Goal: Task Accomplishment & Management: Use online tool/utility

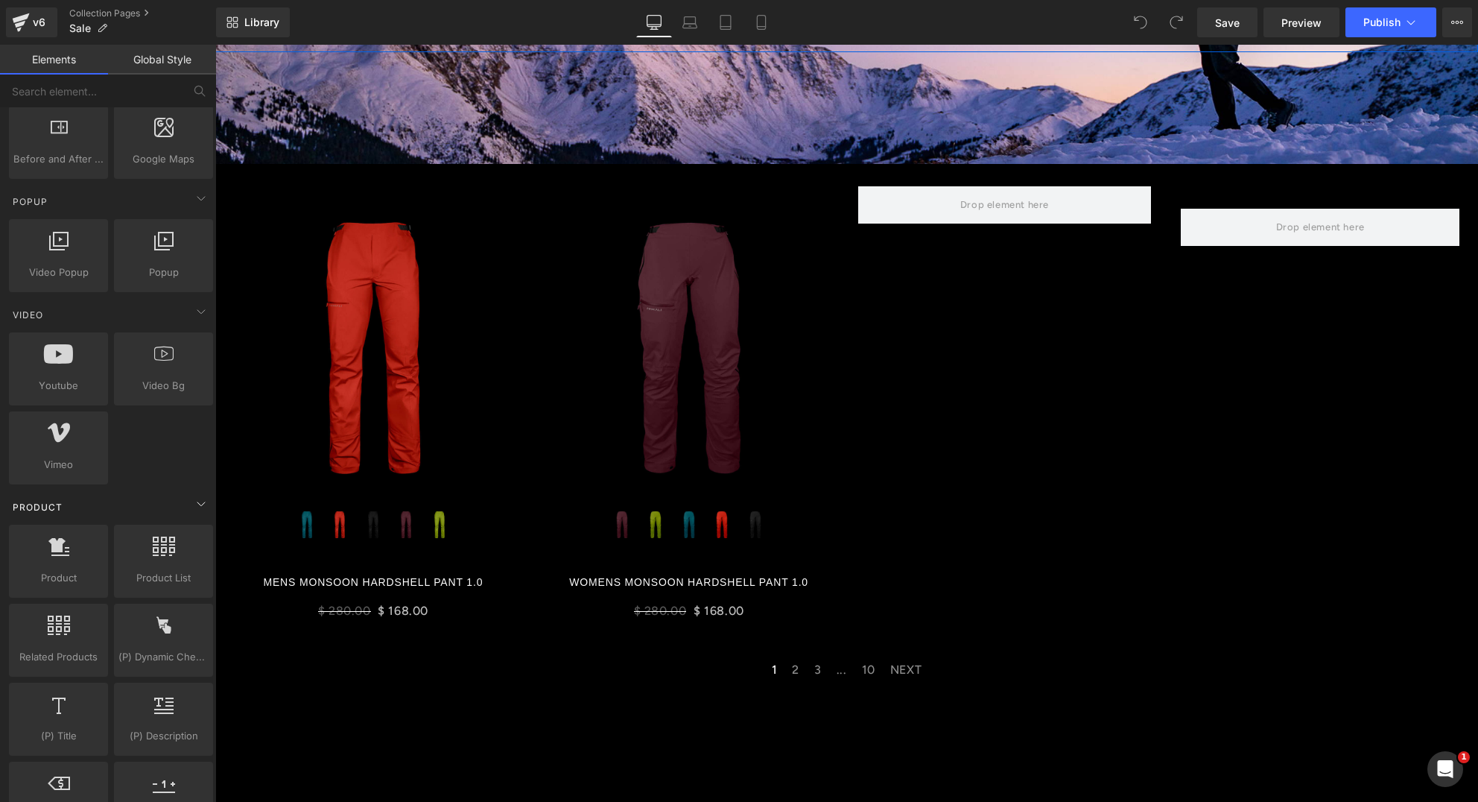
scroll to position [1049, 0]
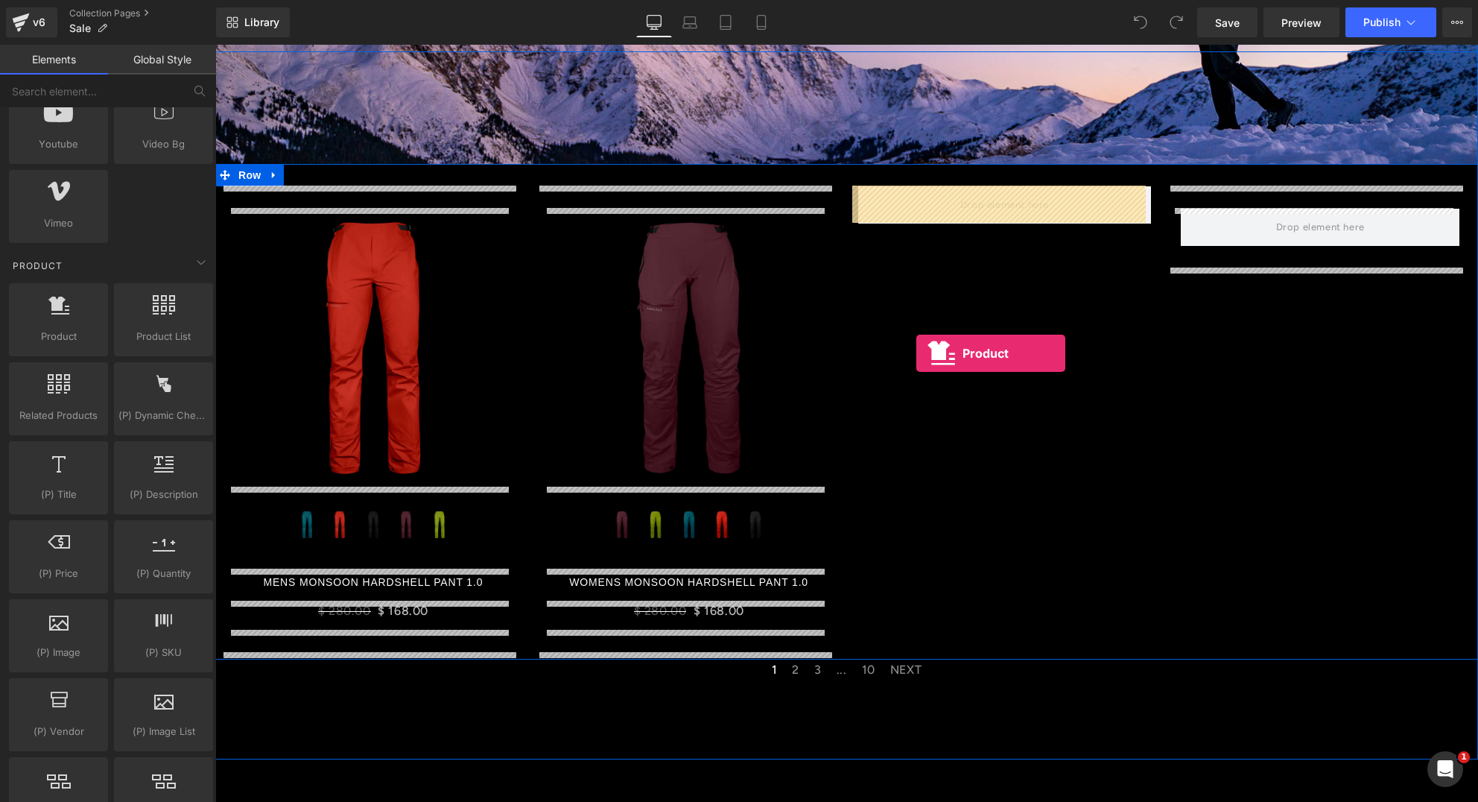
drag, startPoint x: 273, startPoint y: 382, endPoint x: 916, endPoint y: 352, distance: 643.6
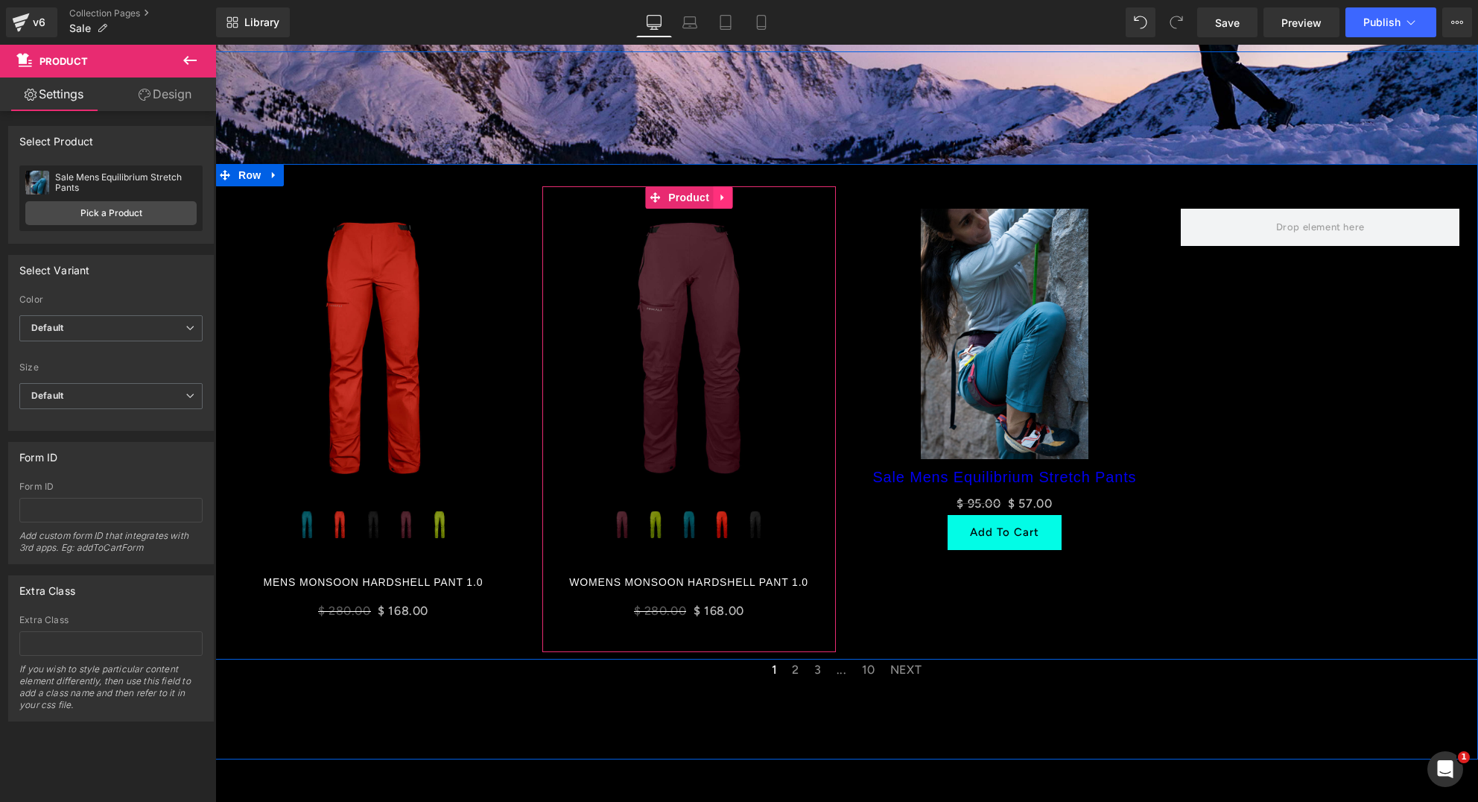
click at [720, 196] on icon at bounding box center [721, 197] width 3 height 7
click at [709, 197] on icon at bounding box center [713, 197] width 10 height 10
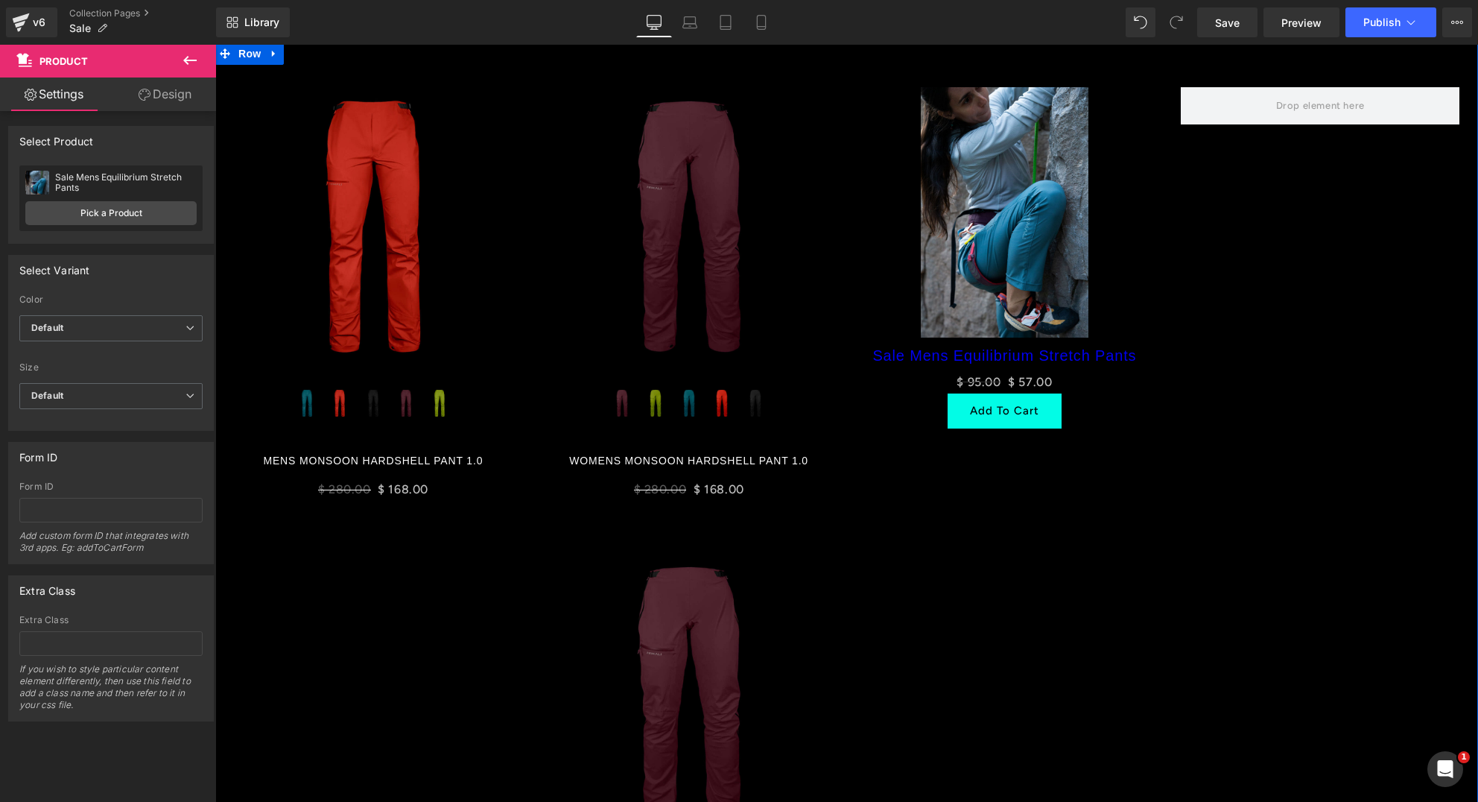
scroll to position [215, 0]
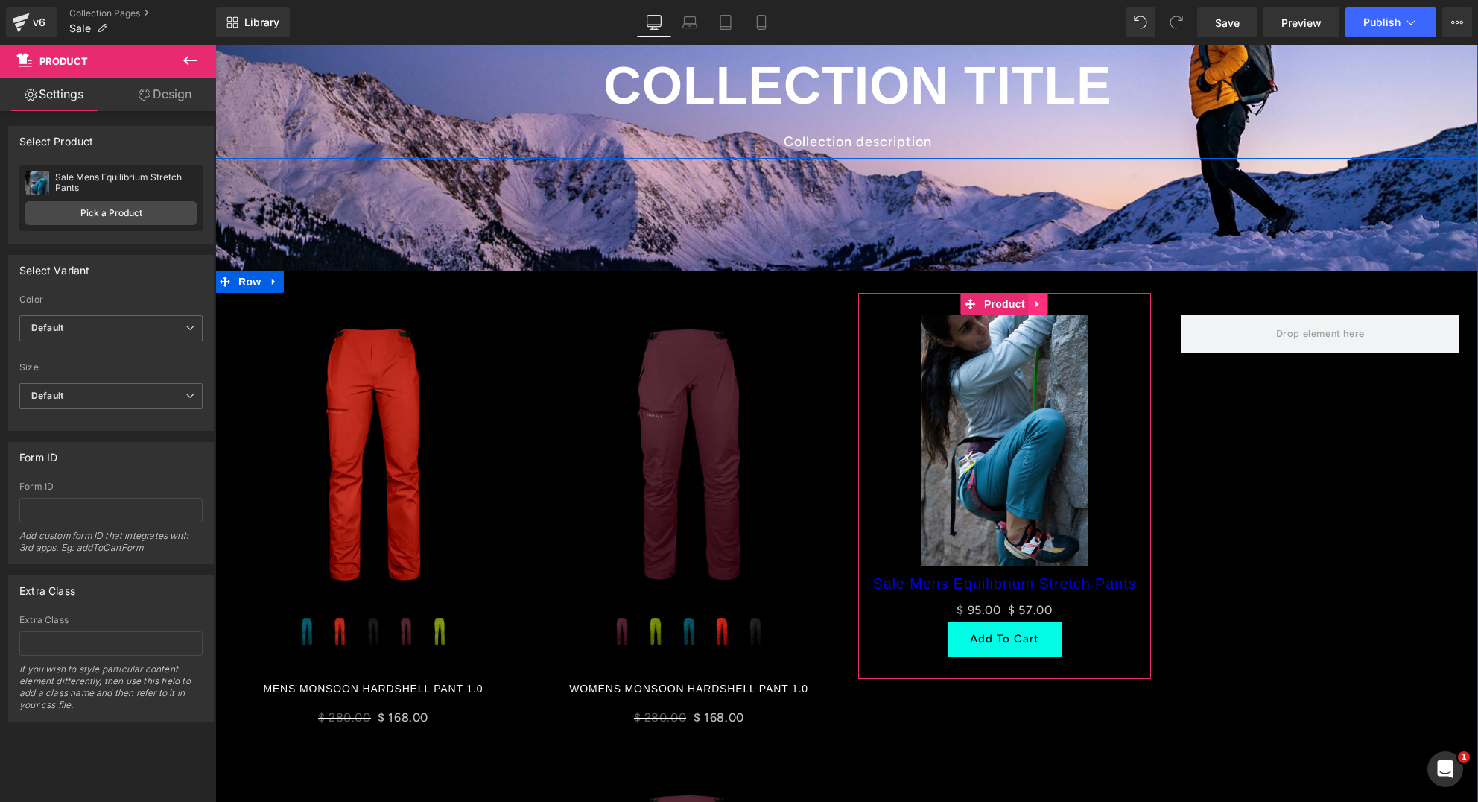
click at [1036, 304] on icon at bounding box center [1038, 303] width 10 height 11
click at [1043, 303] on icon at bounding box center [1048, 304] width 10 height 10
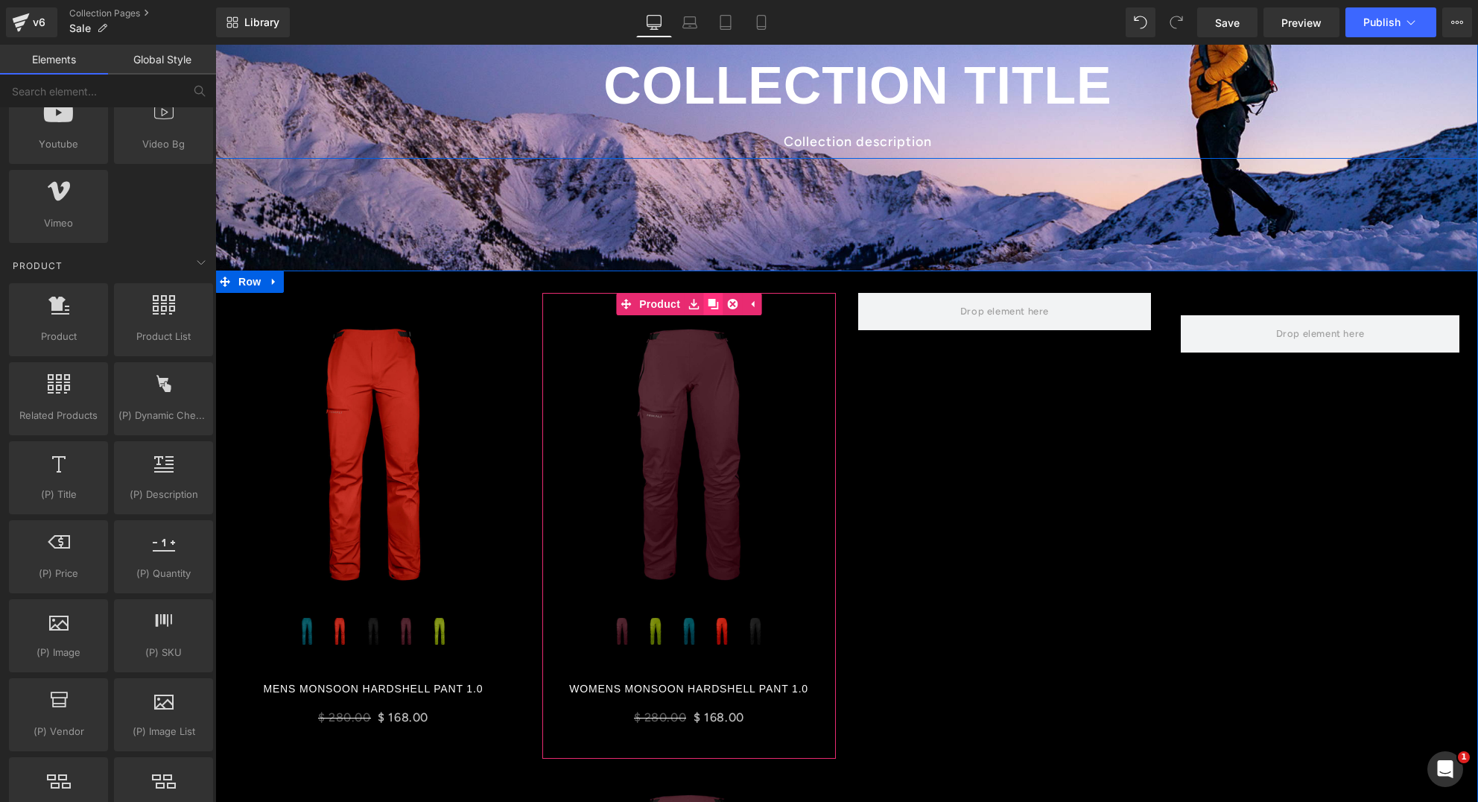
click at [709, 300] on icon at bounding box center [713, 304] width 10 height 10
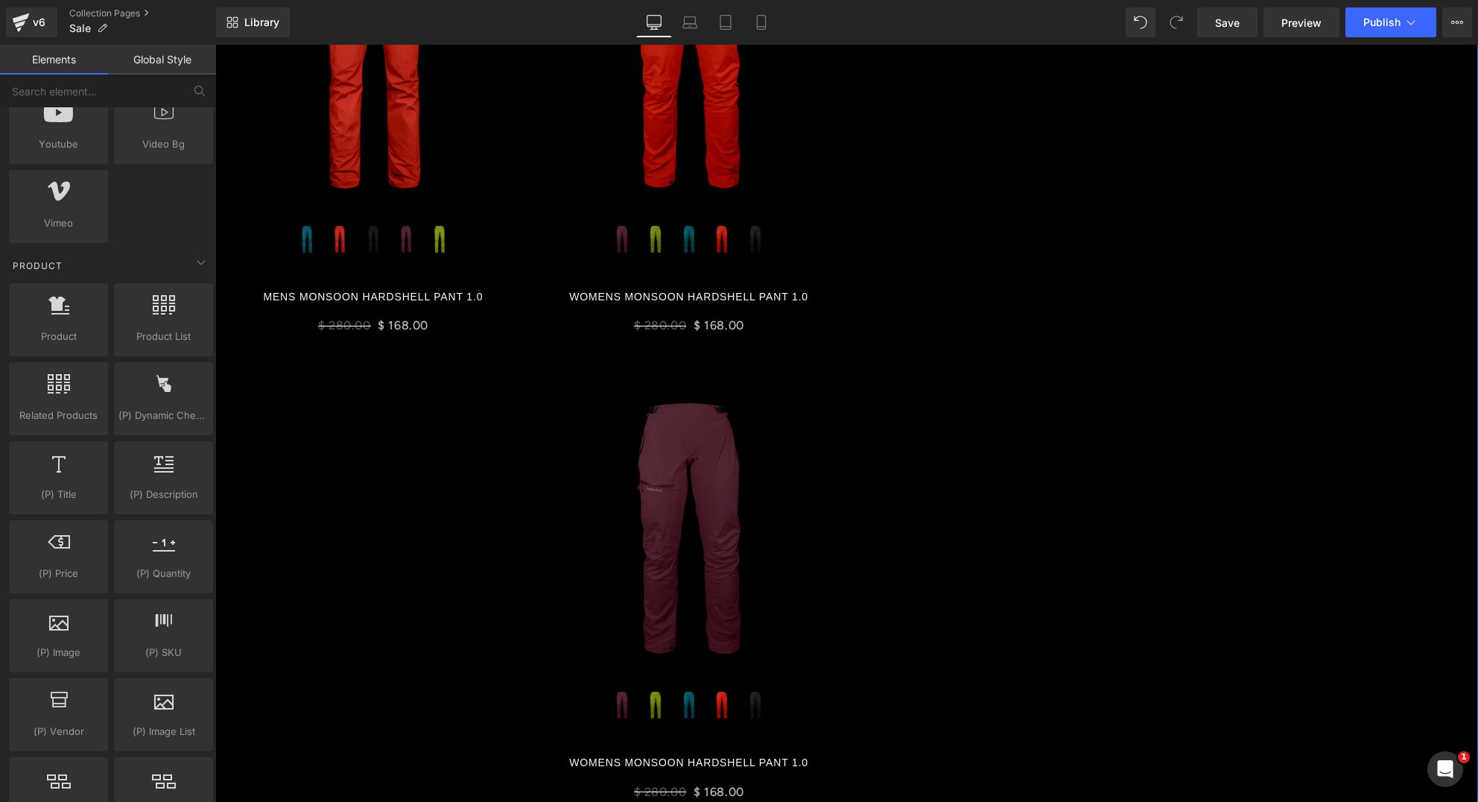
scroll to position [297, 0]
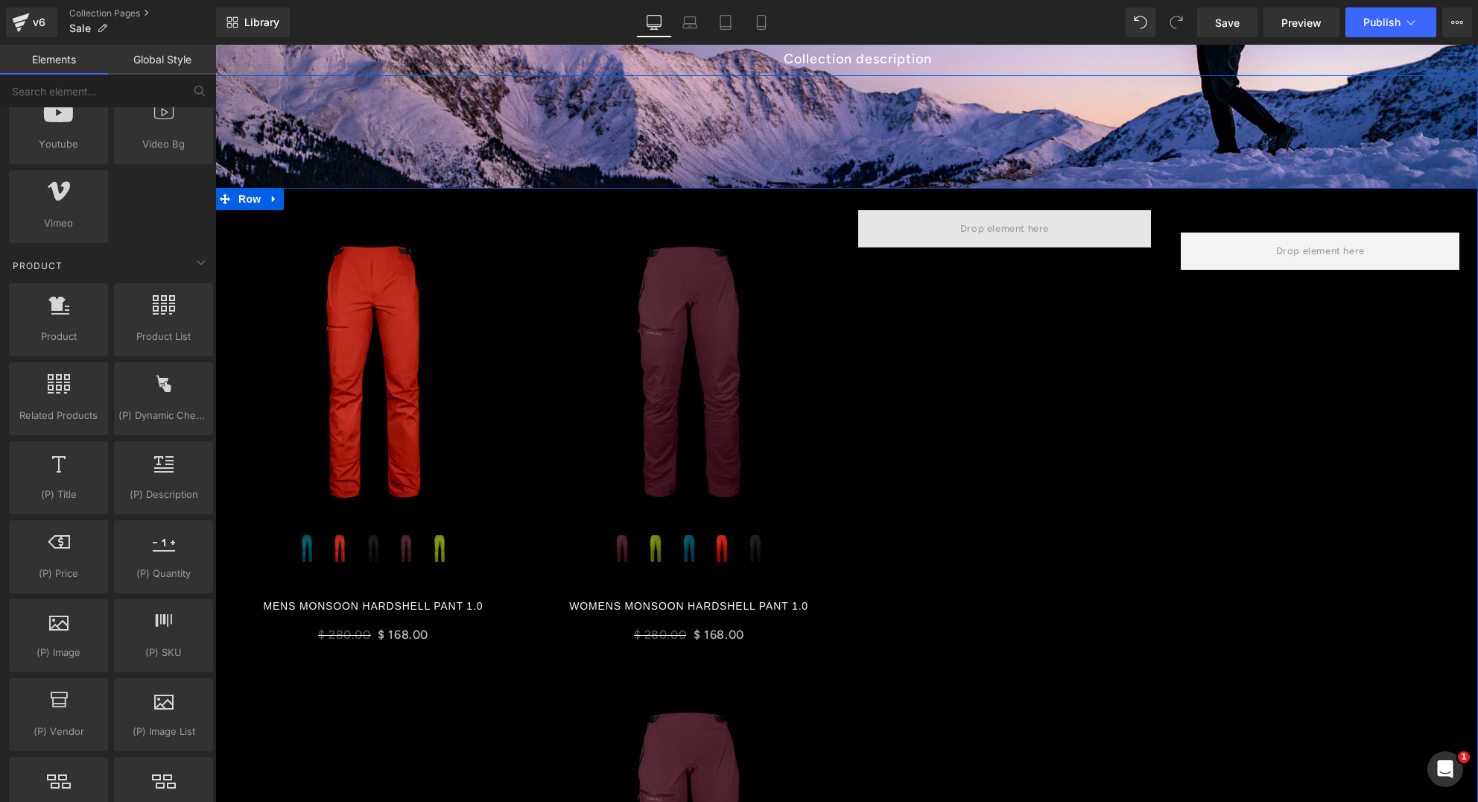
click at [967, 228] on span at bounding box center [1004, 228] width 99 height 25
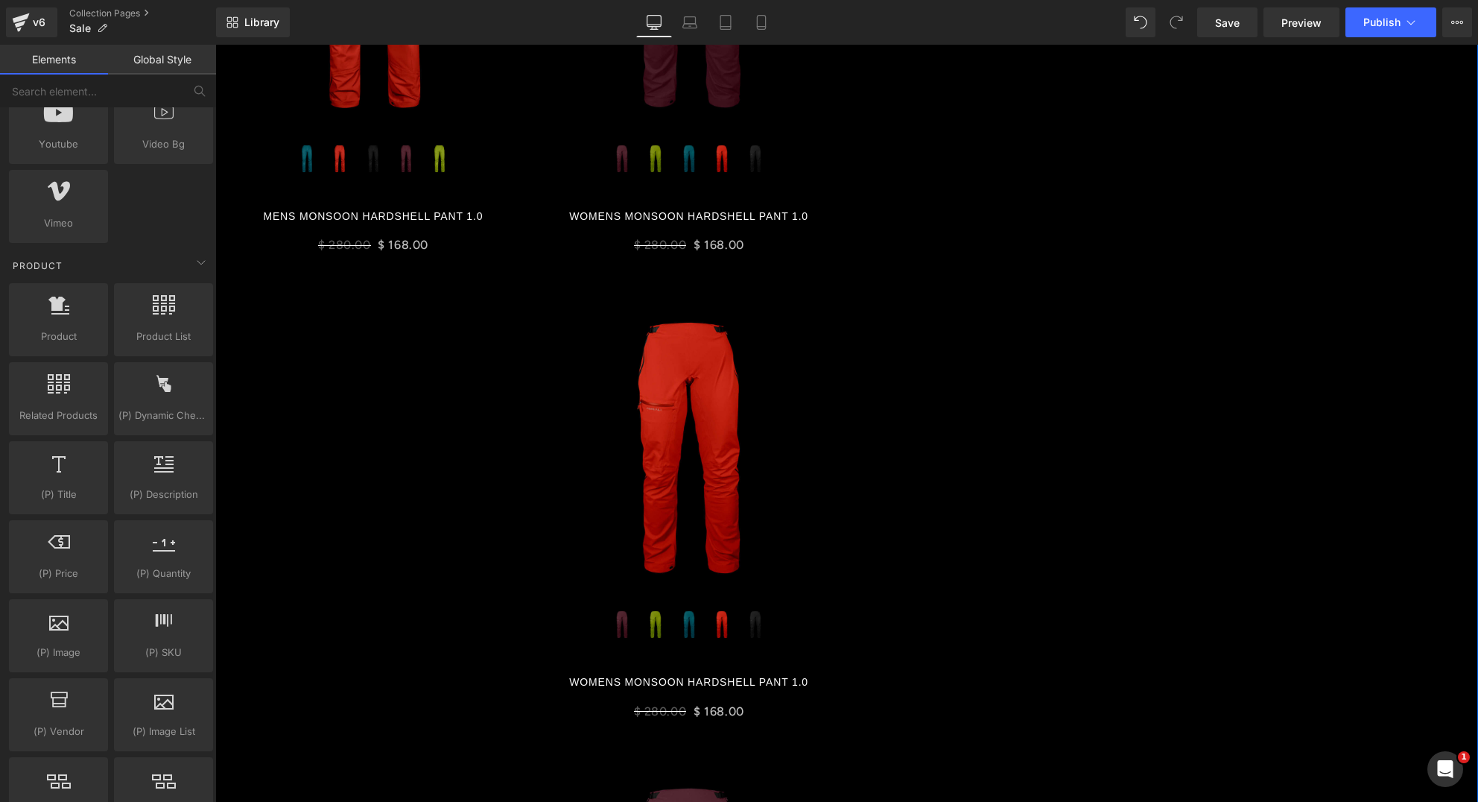
scroll to position [705, 0]
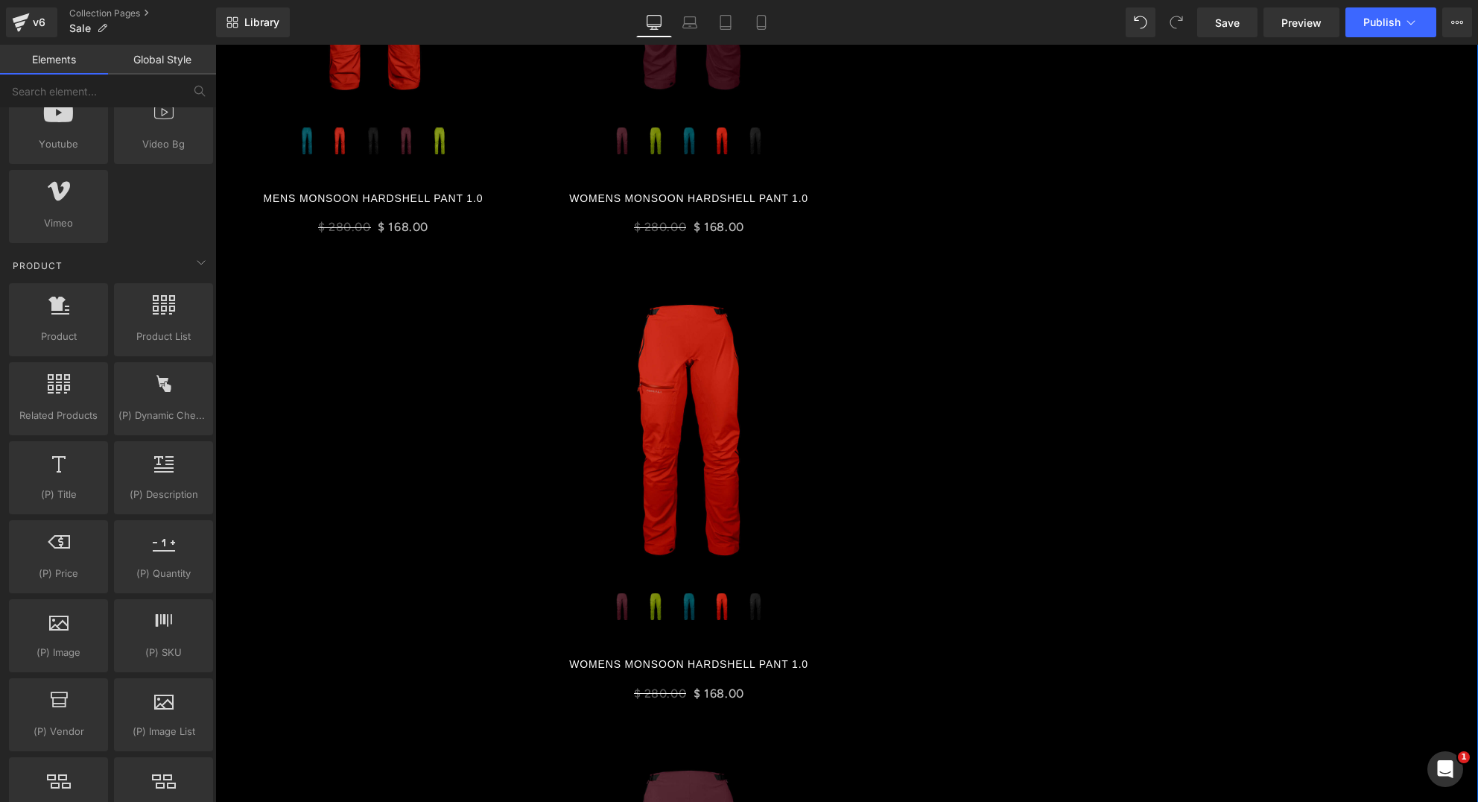
click at [673, 334] on img at bounding box center [689, 430] width 279 height 279
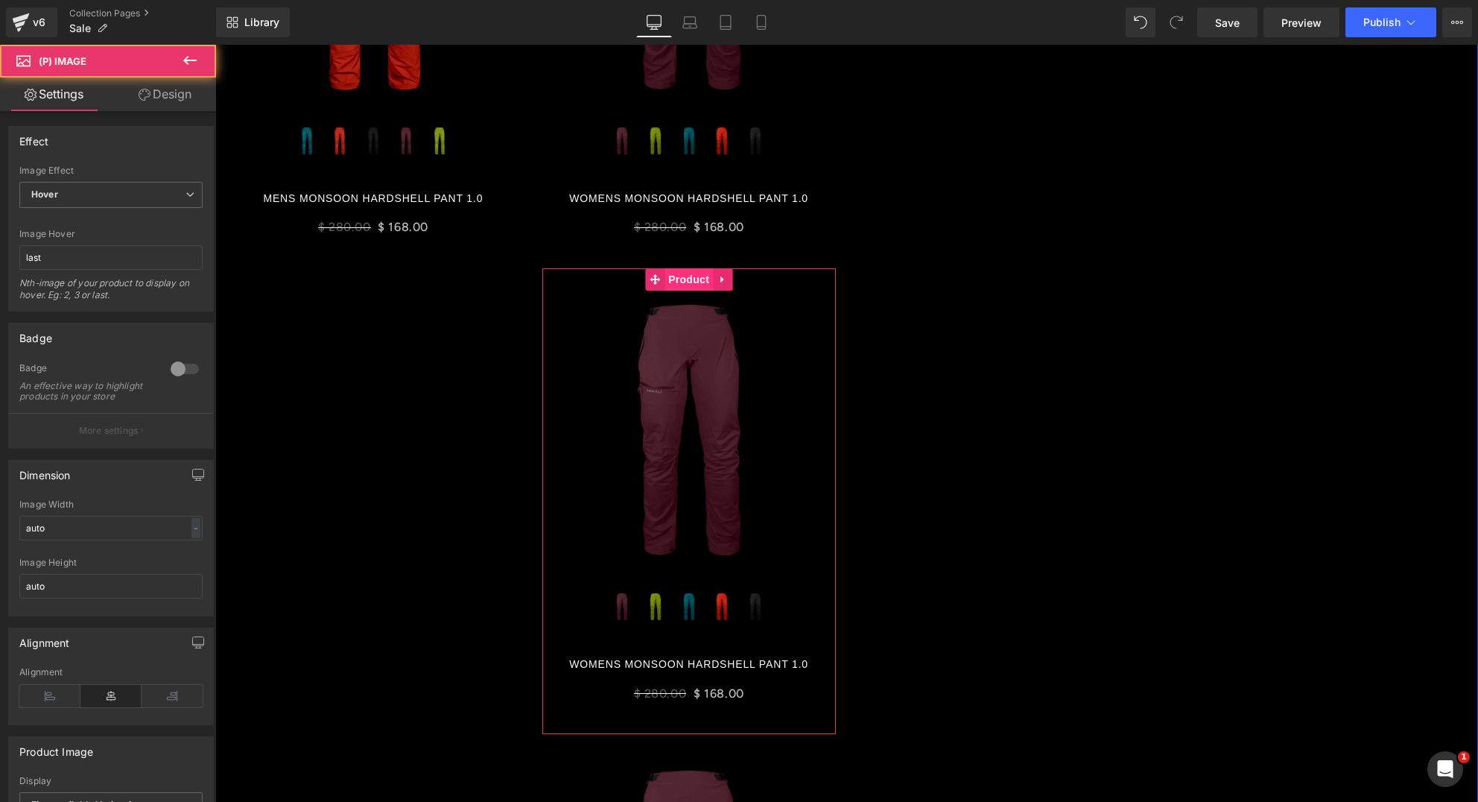
click at [685, 282] on span "Product" at bounding box center [689, 279] width 48 height 22
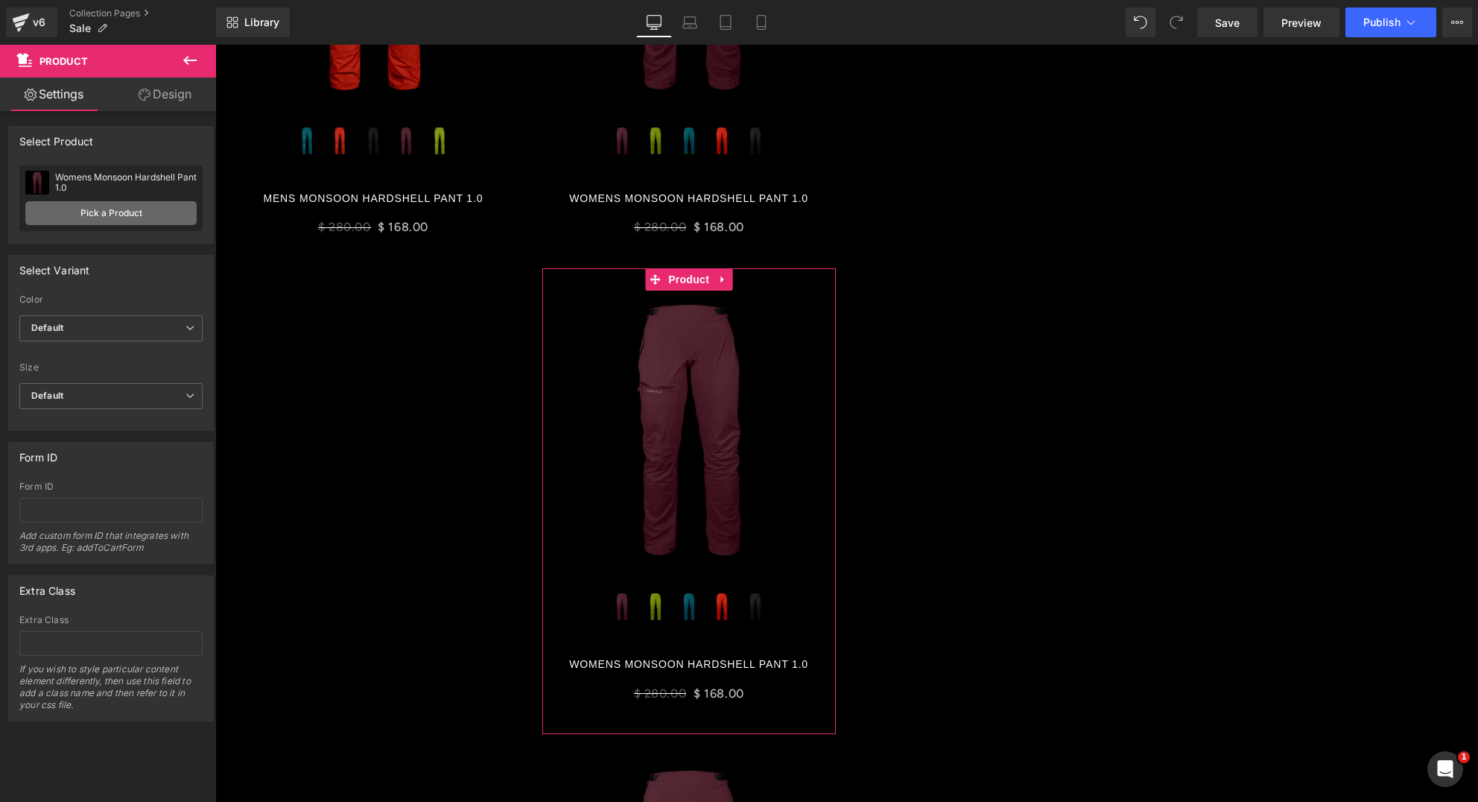
click at [149, 211] on link "Pick a Product" at bounding box center [110, 213] width 171 height 24
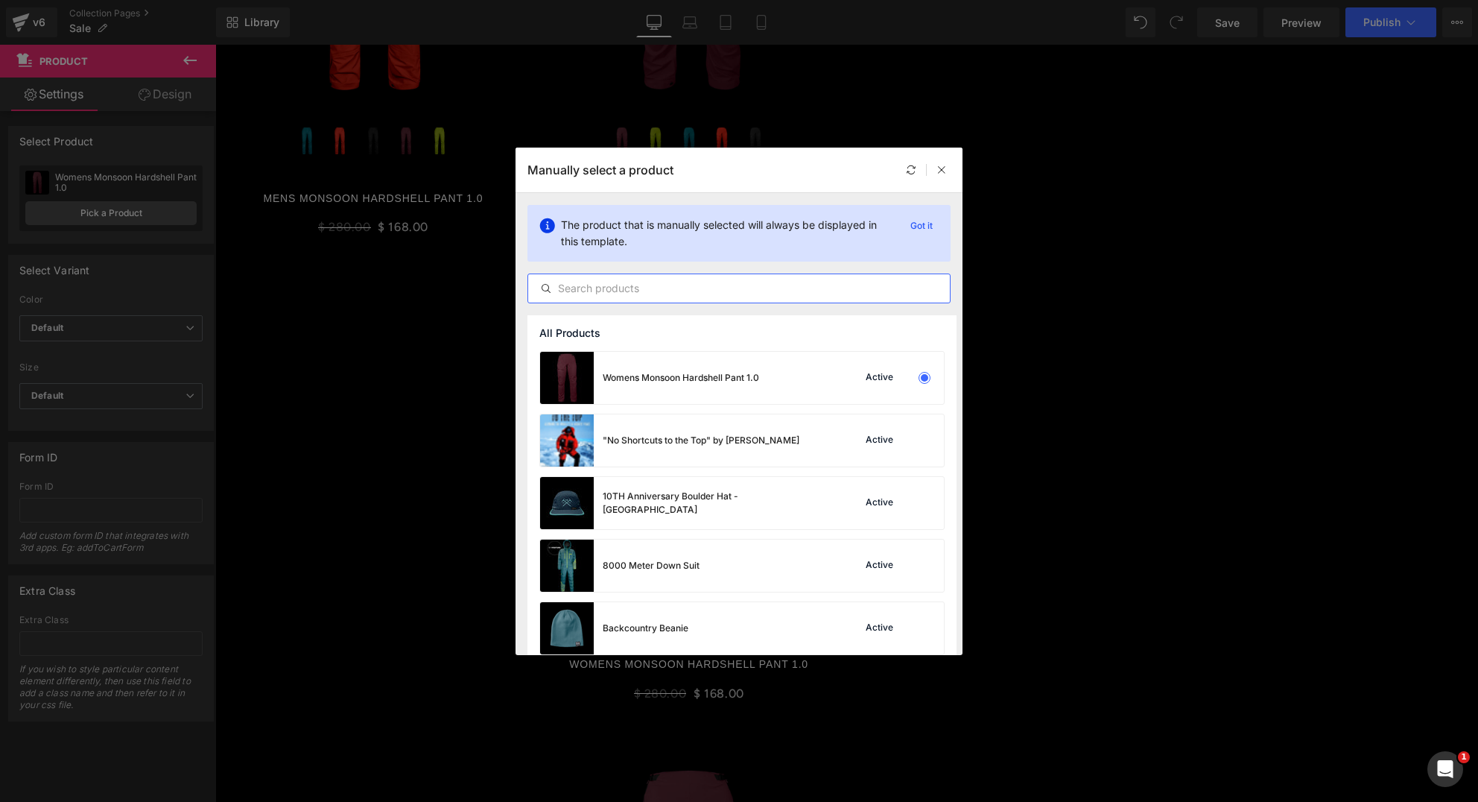
click at [612, 289] on input "text" at bounding box center [739, 288] width 422 height 18
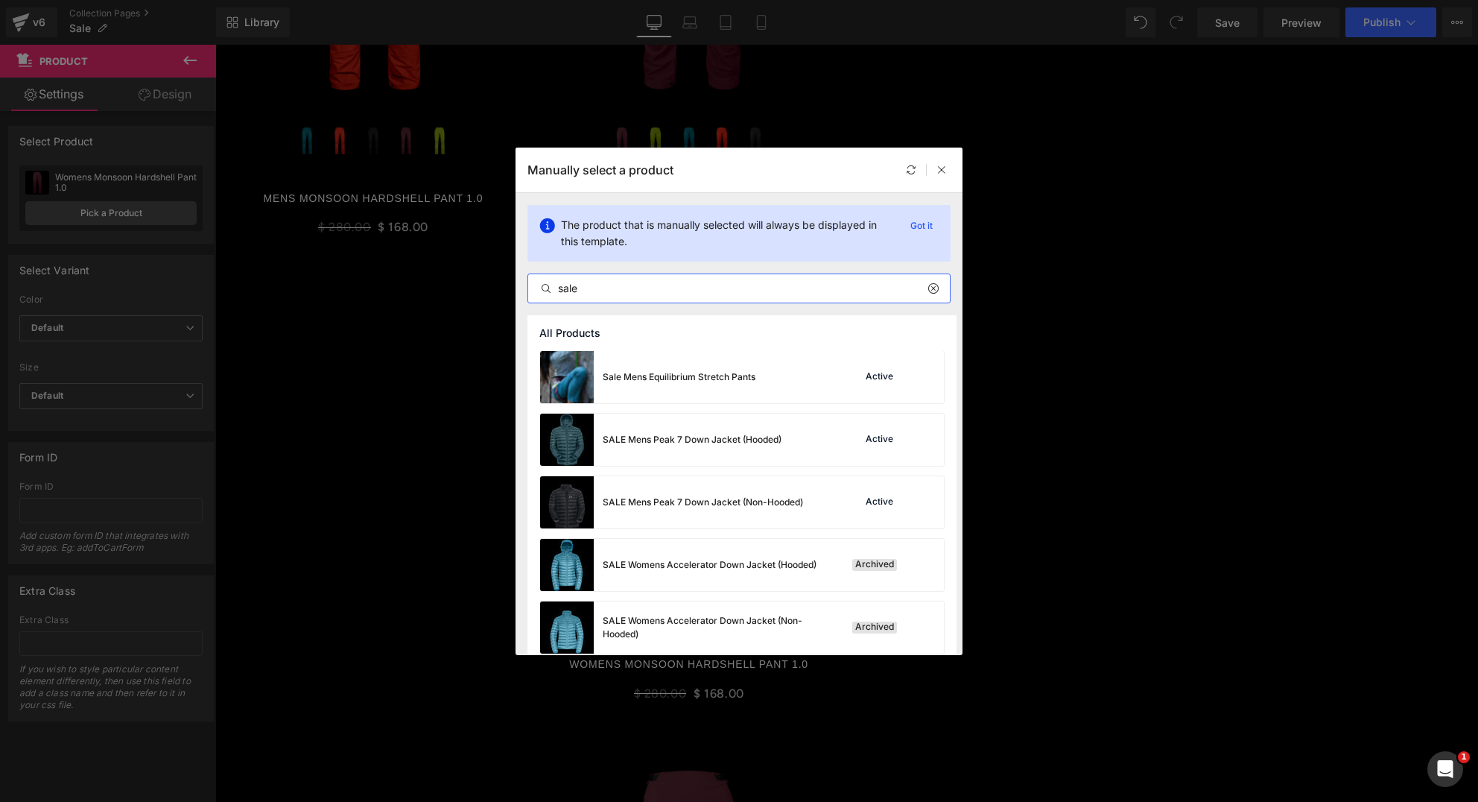
scroll to position [387, 0]
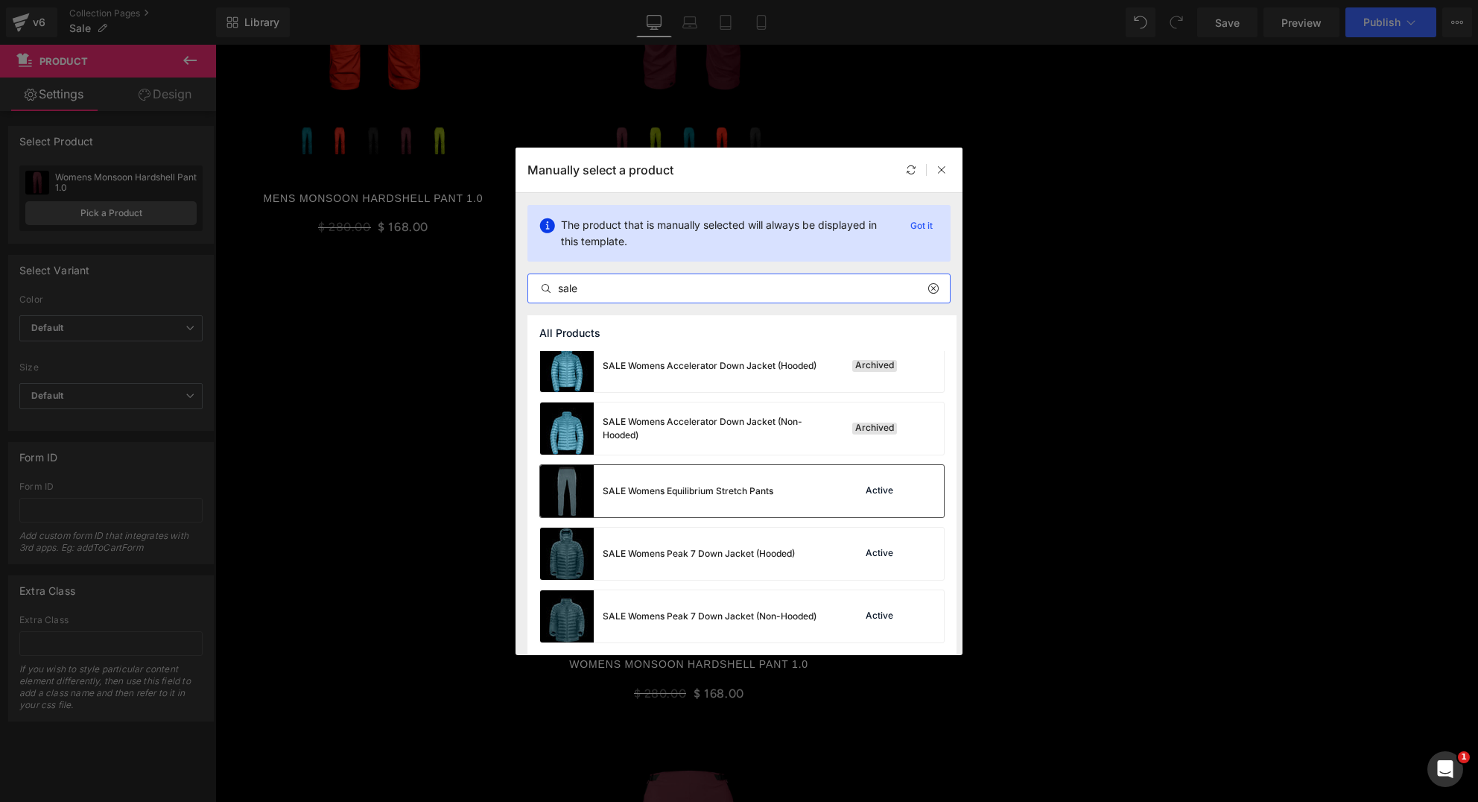
type input "sale"
click at [635, 497] on div "SALE Womens Equilibrium Stretch Pants" at bounding box center [656, 491] width 233 height 52
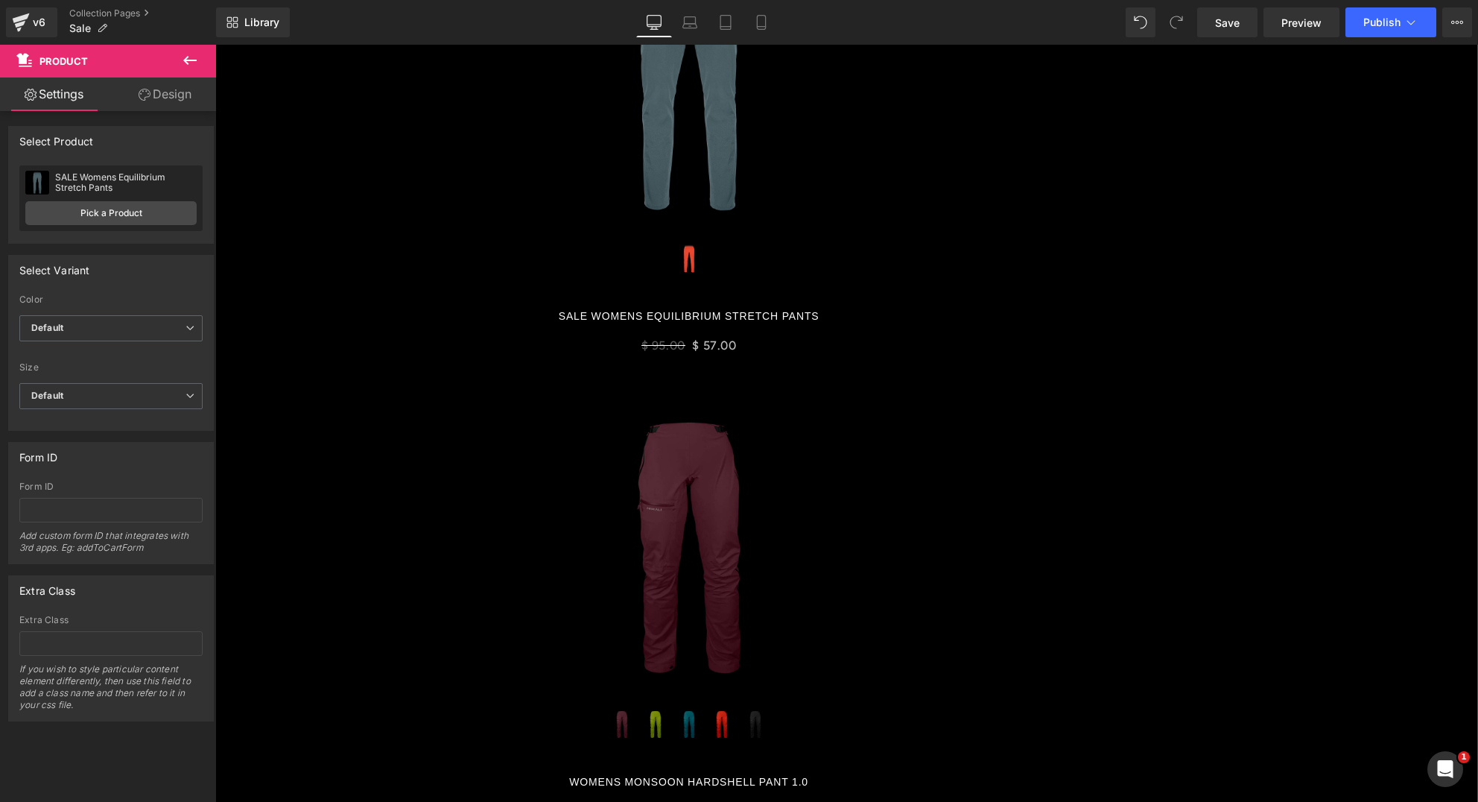
scroll to position [1065, 0]
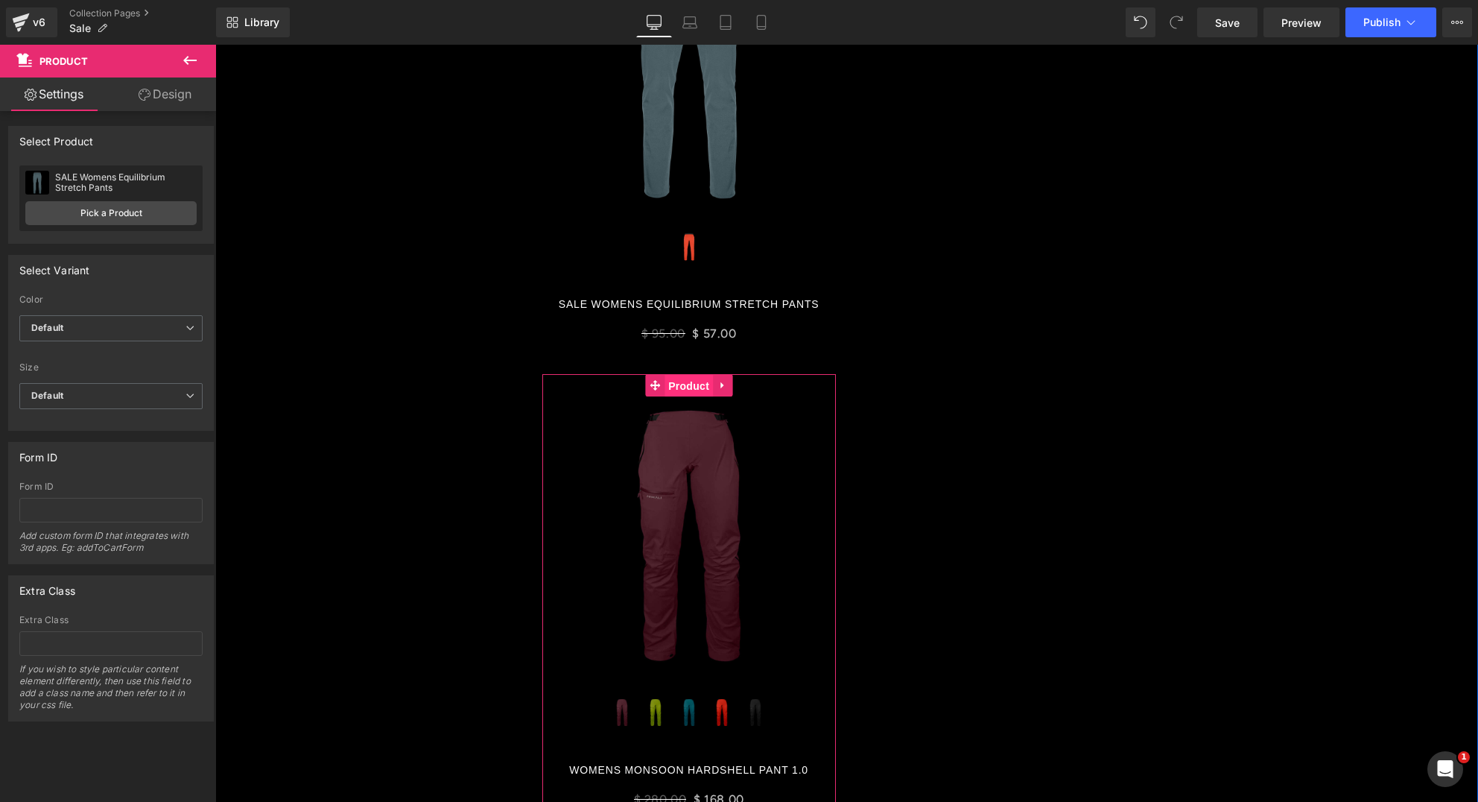
click at [682, 390] on span "Product" at bounding box center [689, 386] width 48 height 22
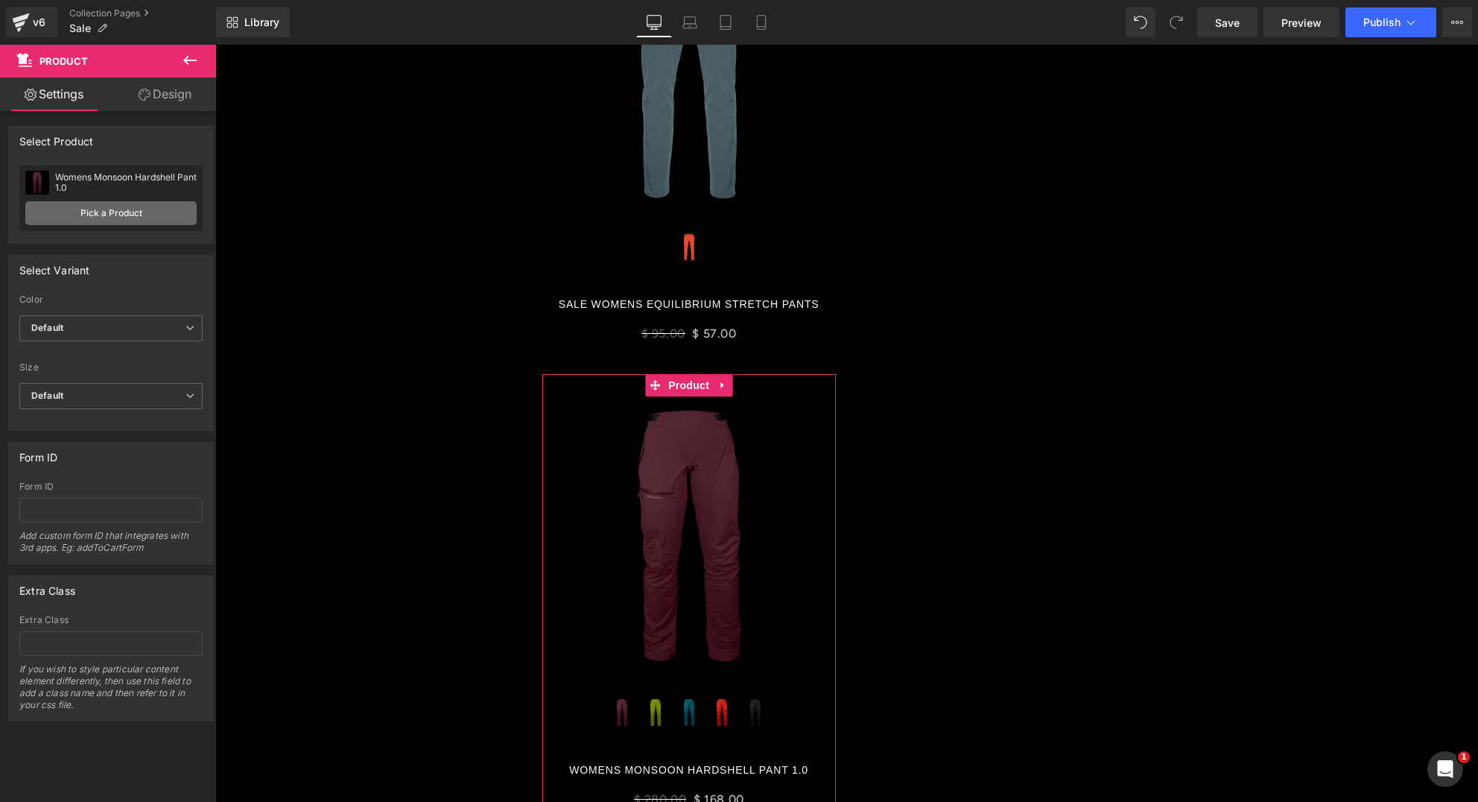
click at [148, 216] on link "Pick a Product" at bounding box center [110, 213] width 171 height 24
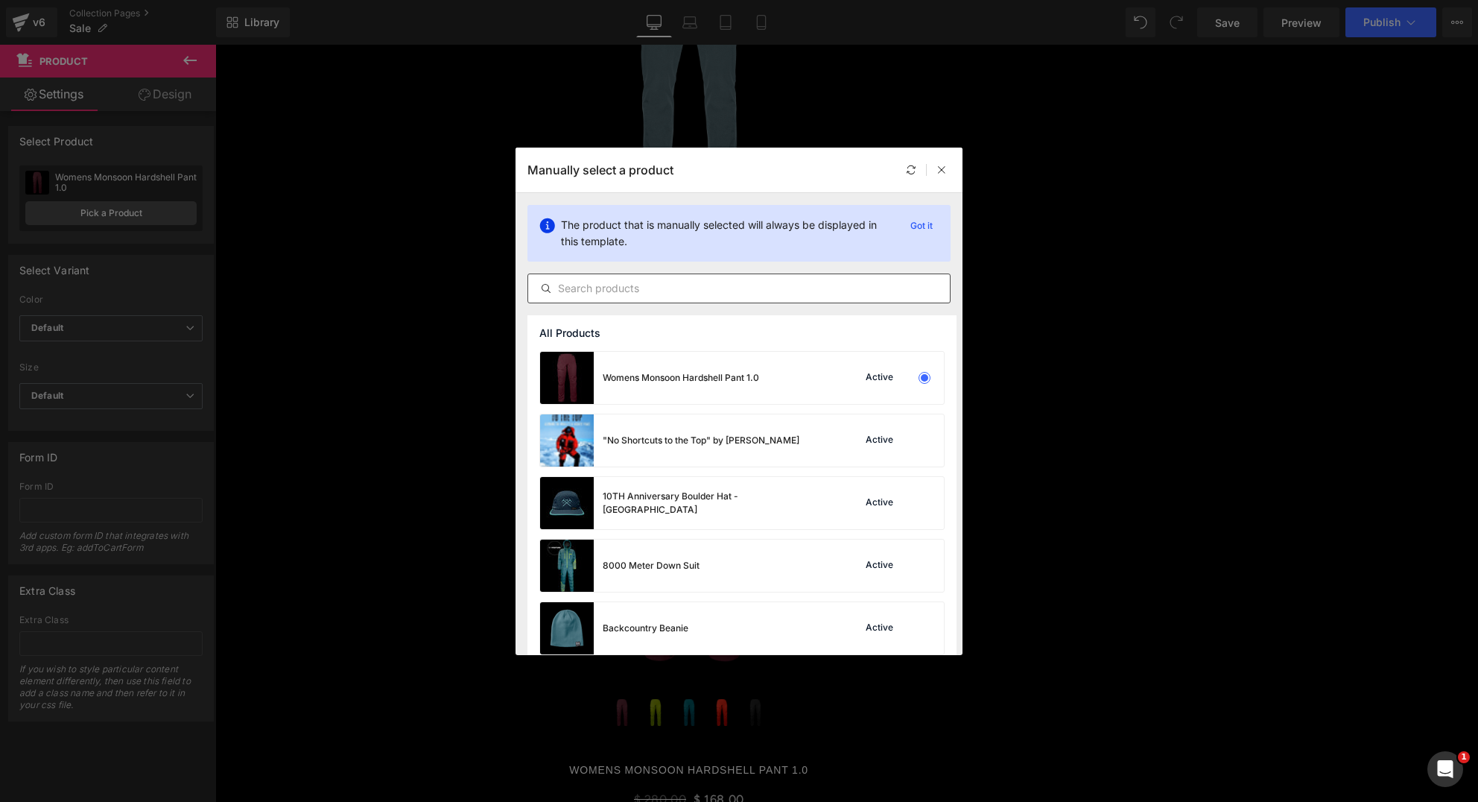
click at [656, 289] on input "text" at bounding box center [739, 288] width 422 height 18
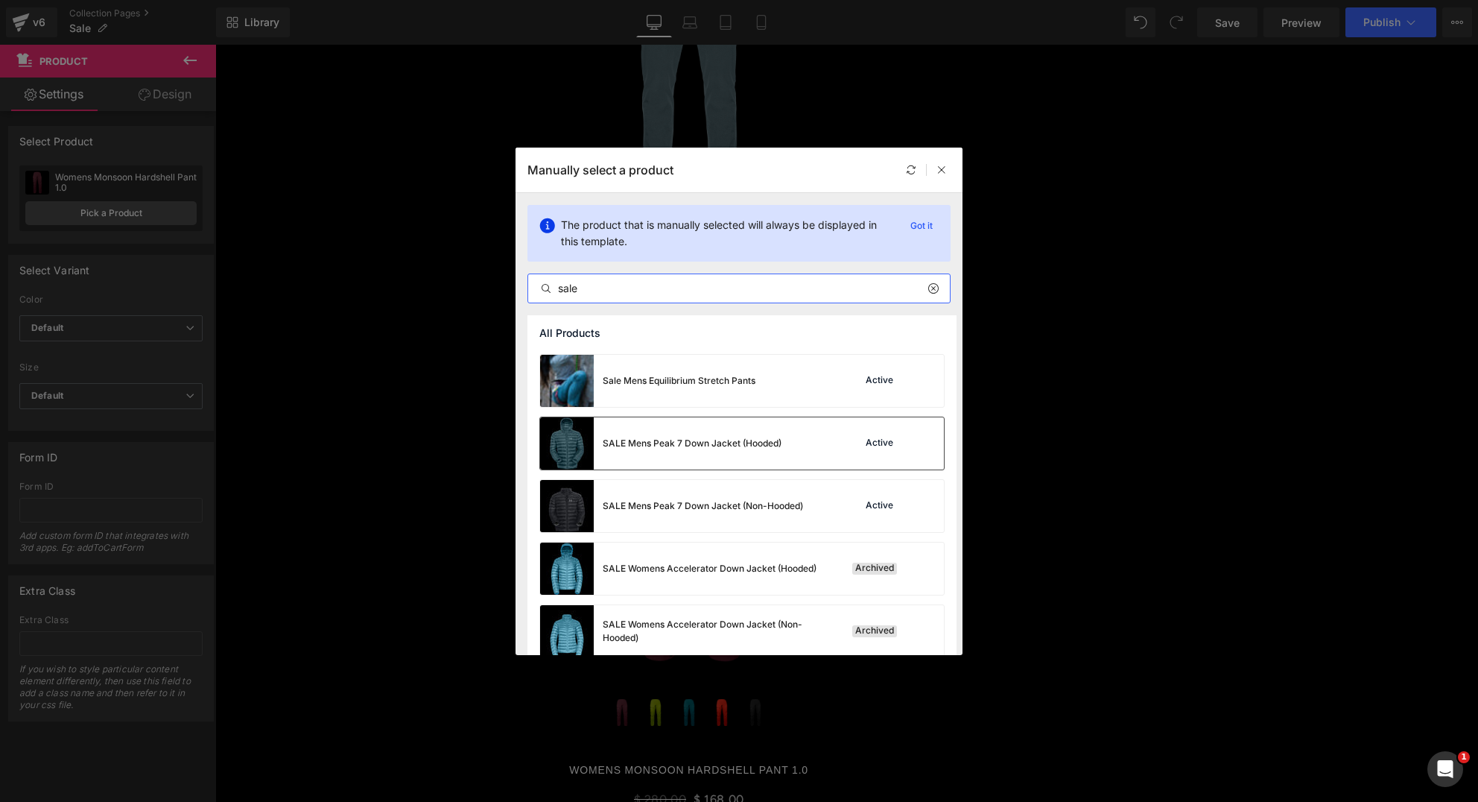
scroll to position [0, 0]
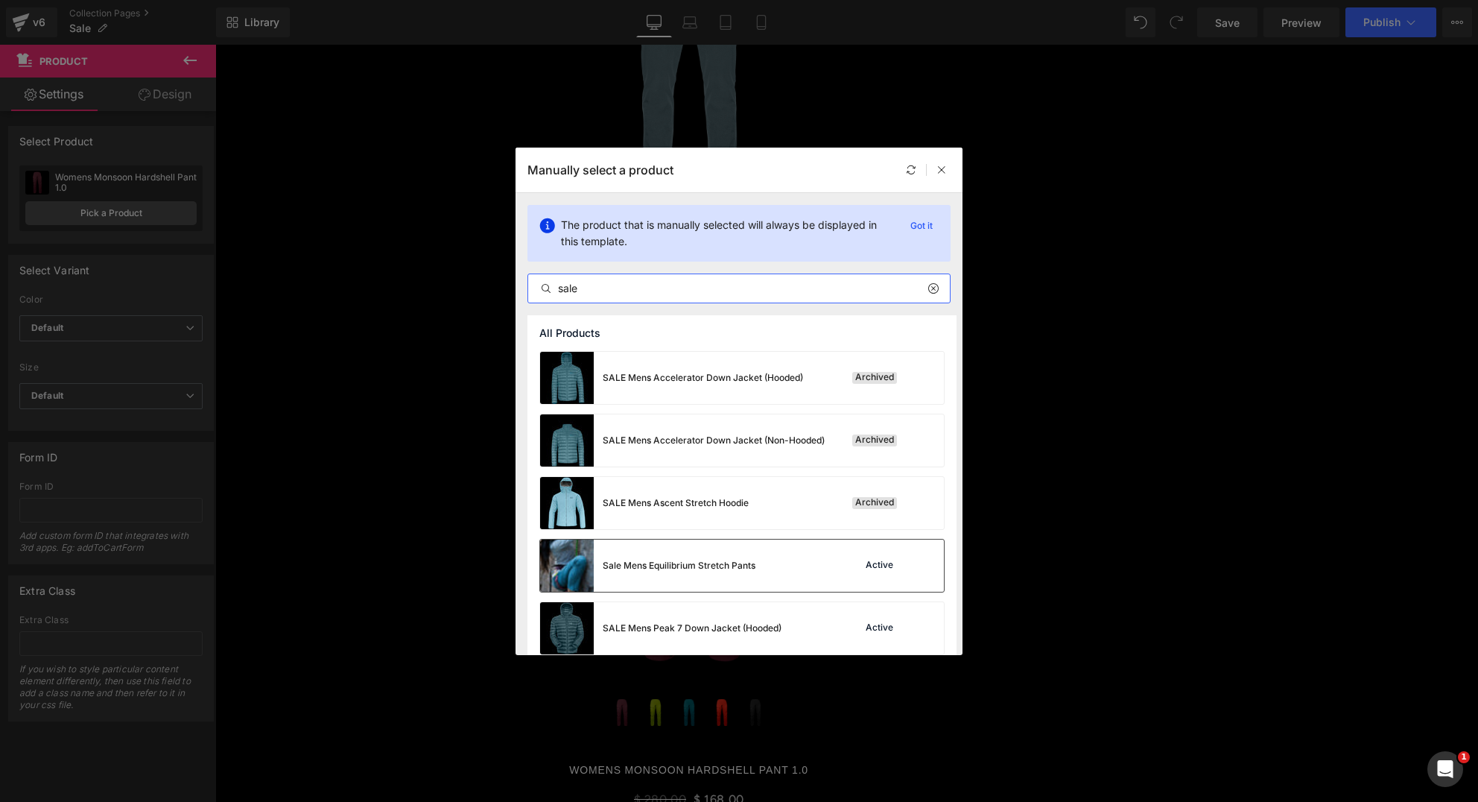
type input "sale"
click at [676, 564] on div "Sale Mens Equilibrium Stretch Pants" at bounding box center [679, 565] width 153 height 13
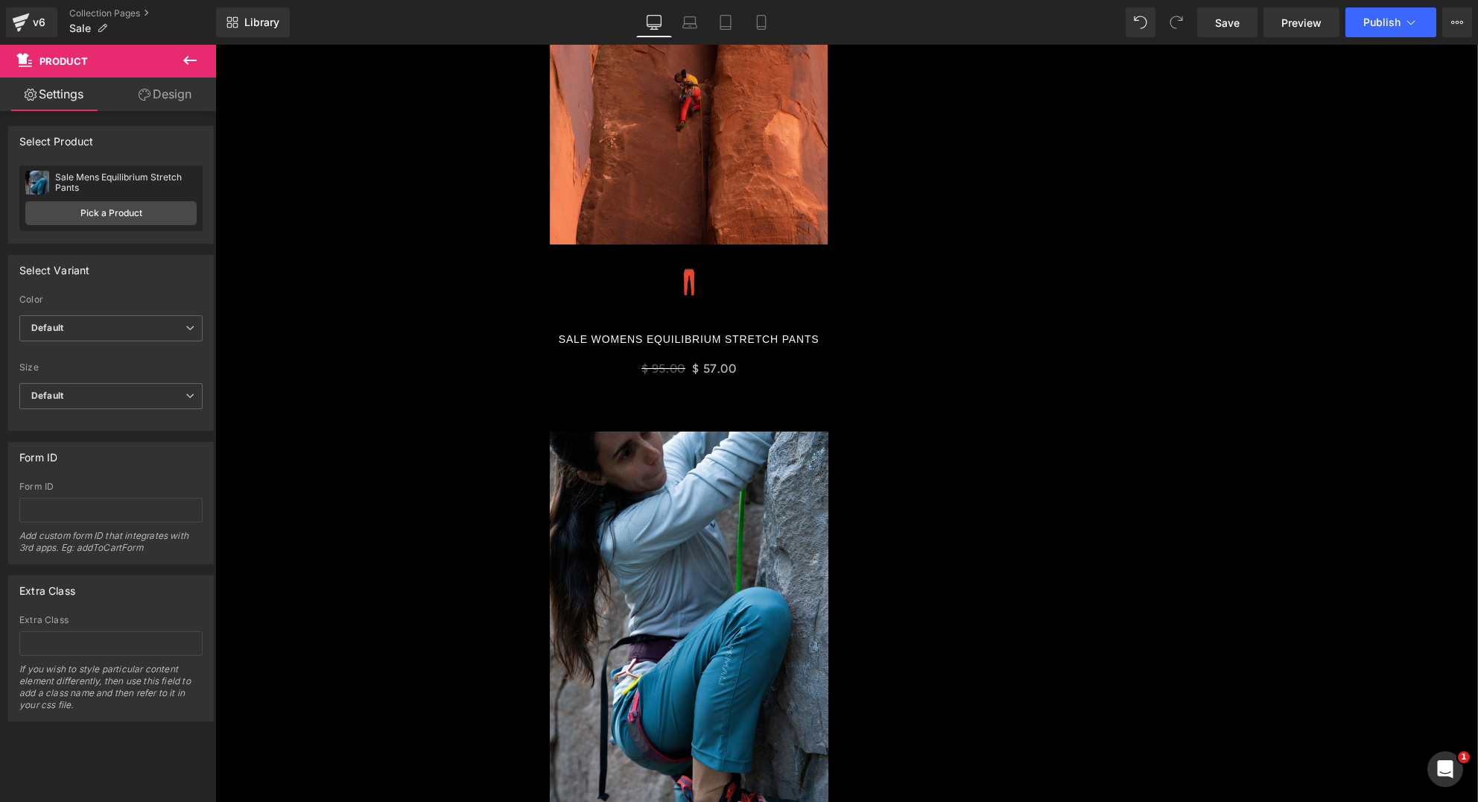
scroll to position [727, 0]
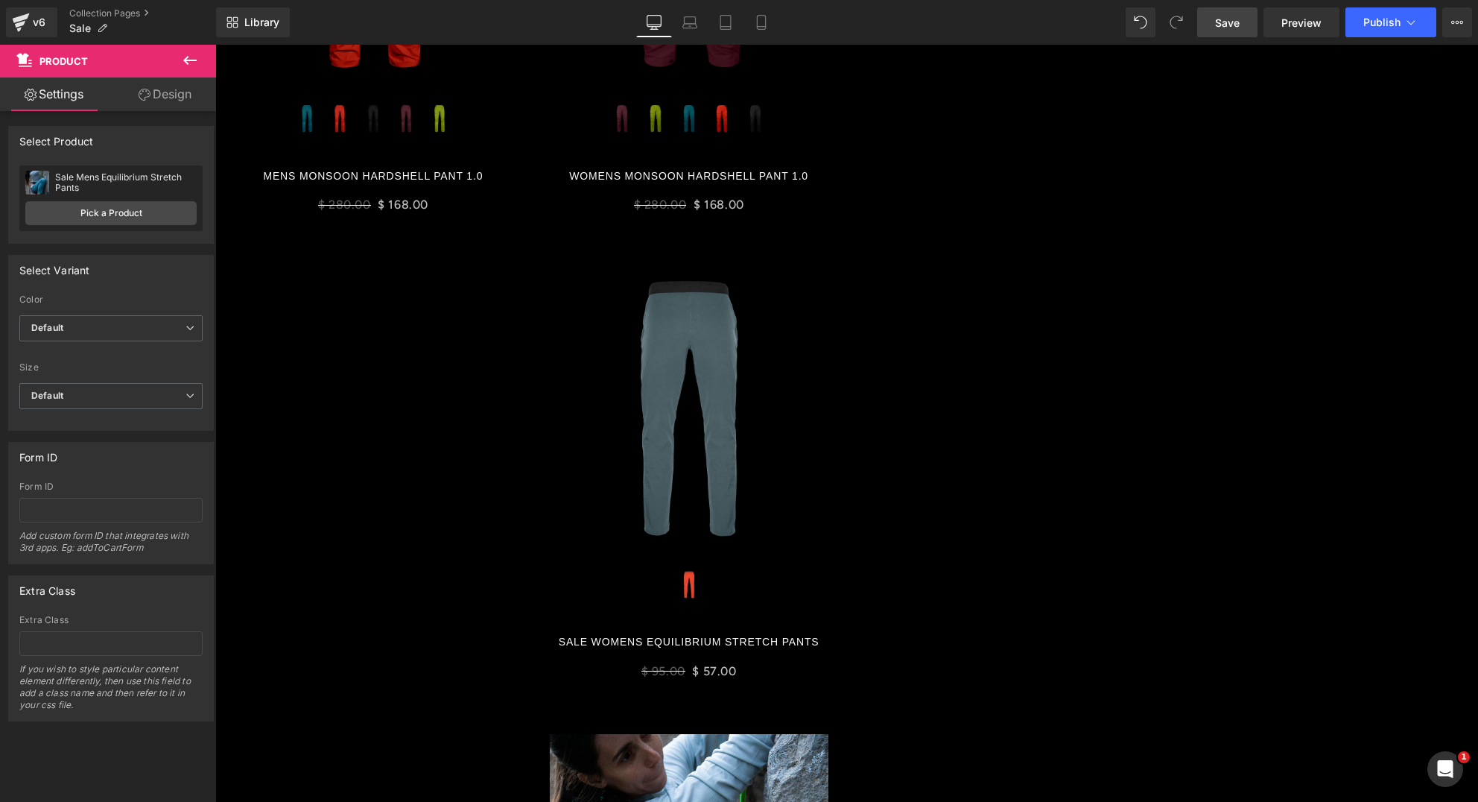
click at [1226, 17] on span "Save" at bounding box center [1227, 23] width 25 height 16
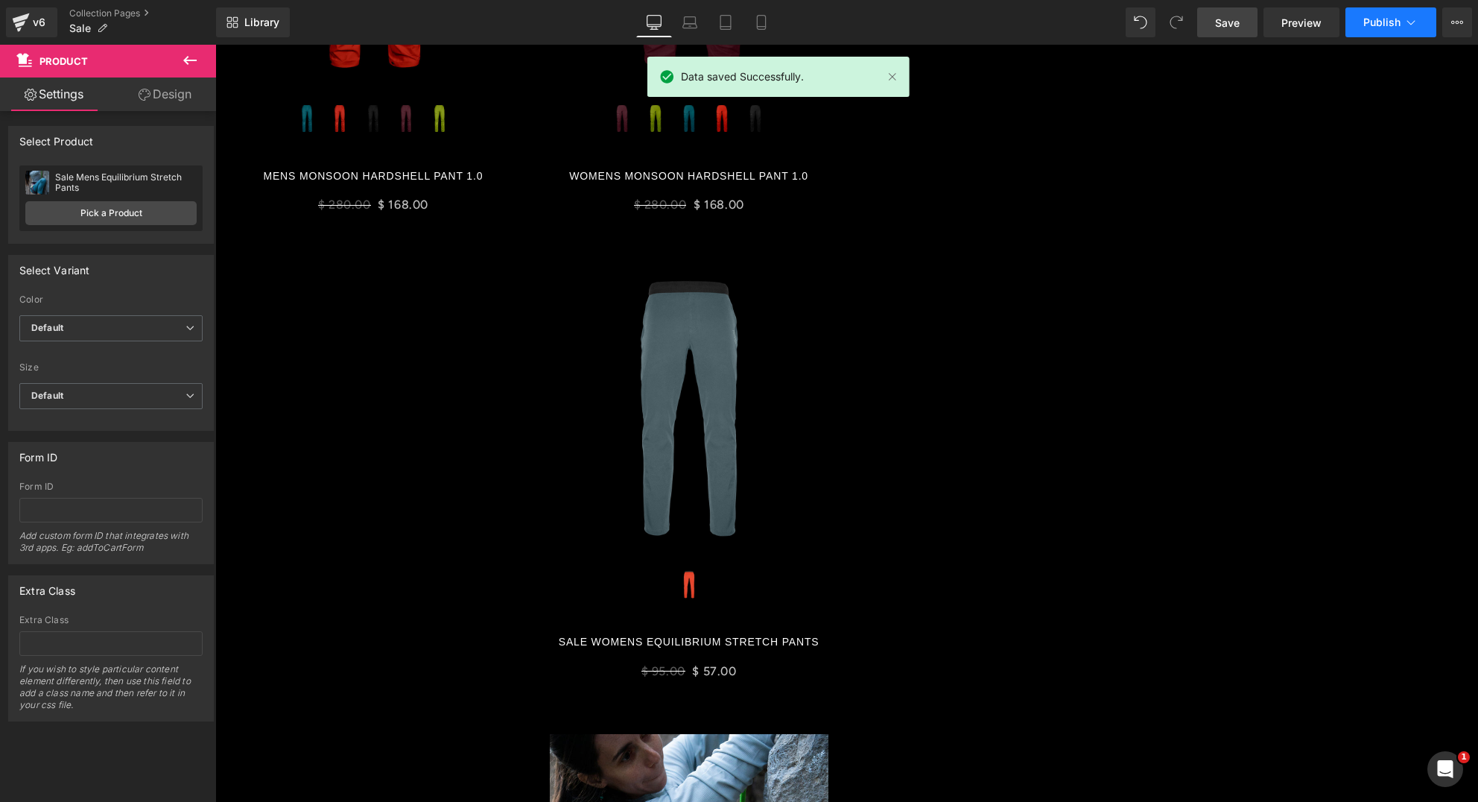
click at [1372, 22] on span "Publish" at bounding box center [1381, 22] width 37 height 12
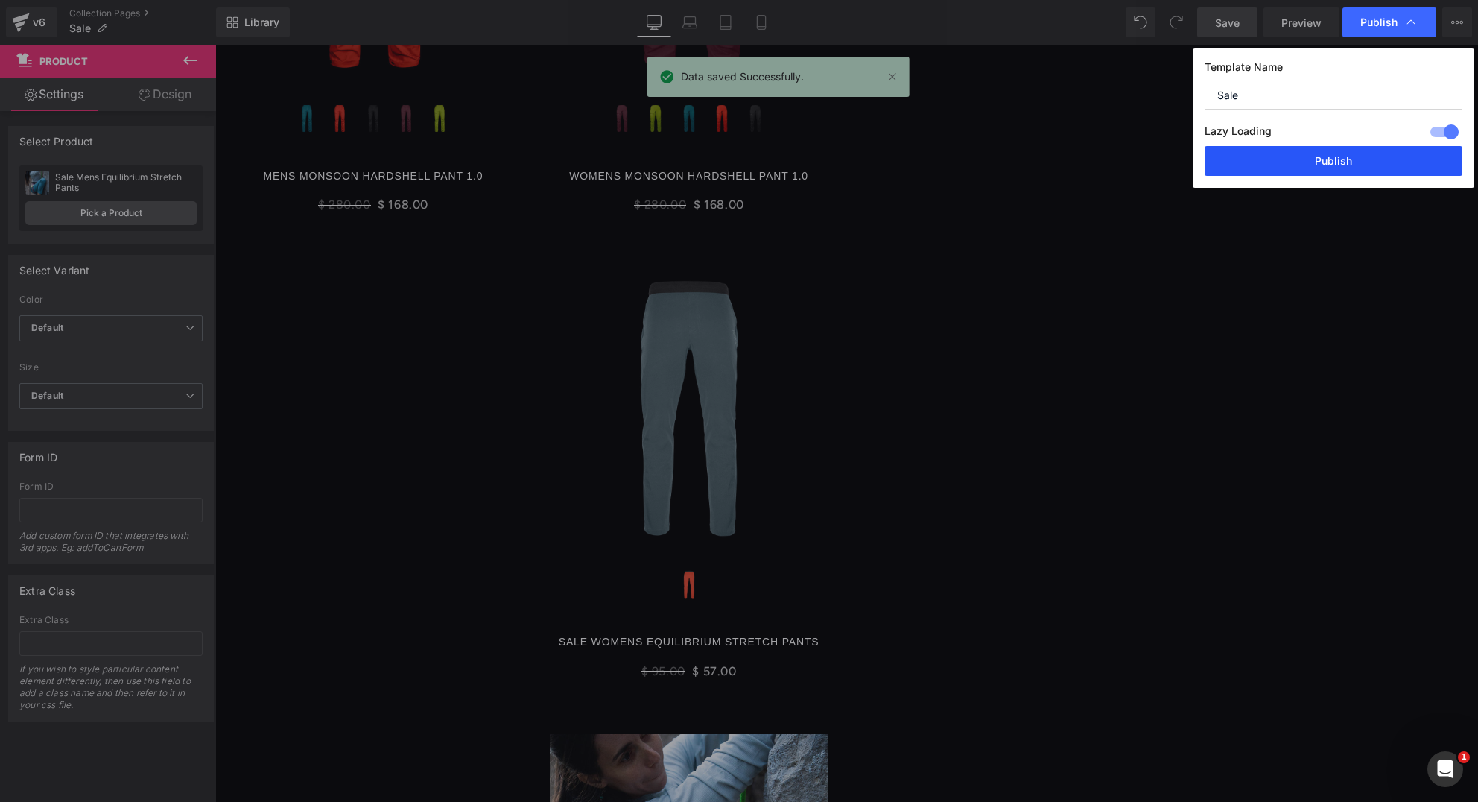
drag, startPoint x: 1308, startPoint y: 159, endPoint x: 1076, endPoint y: 111, distance: 237.3
click at [1308, 159] on button "Publish" at bounding box center [1334, 161] width 258 height 30
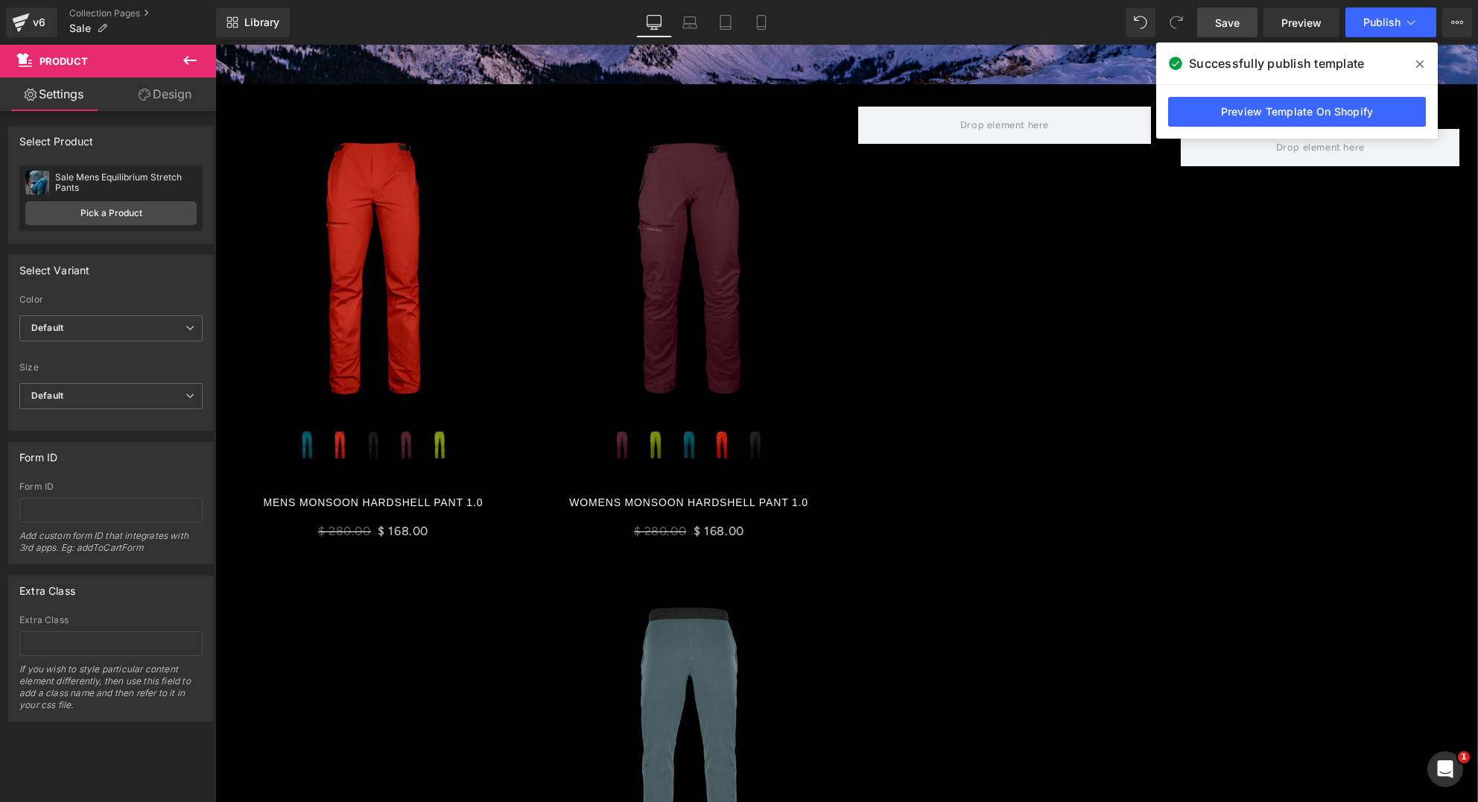
scroll to position [372, 0]
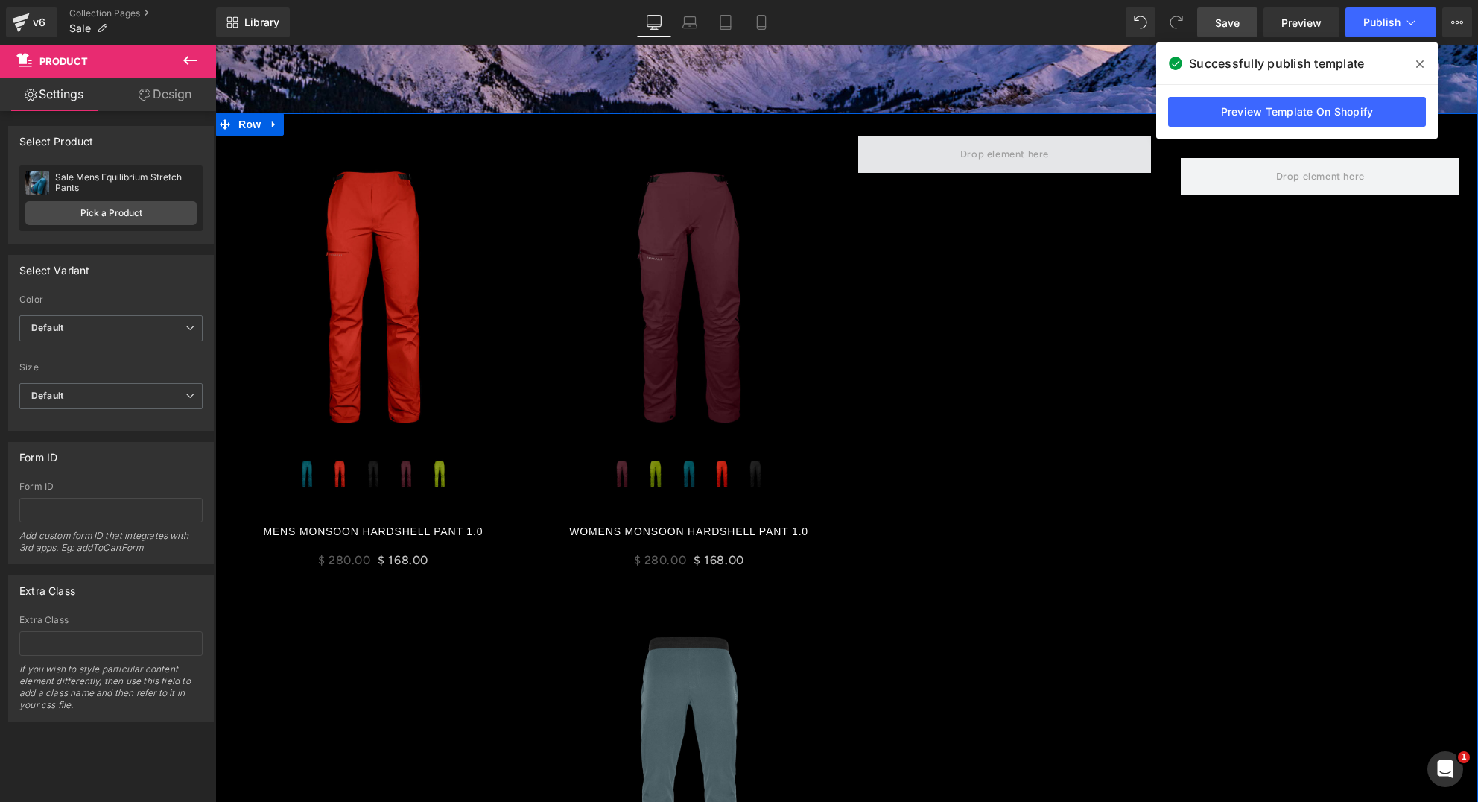
click at [961, 156] on span at bounding box center [1004, 154] width 99 height 25
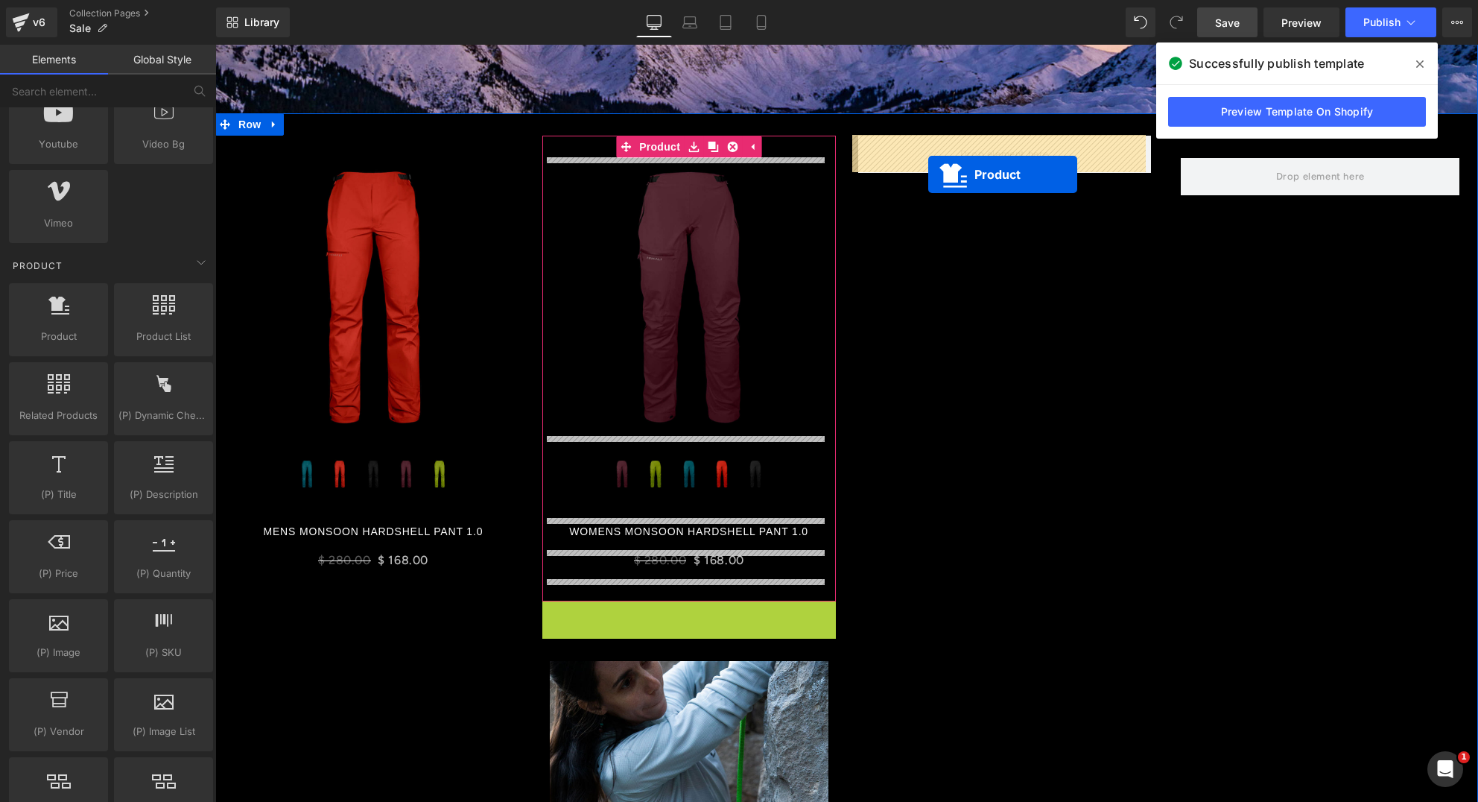
drag, startPoint x: 648, startPoint y: 615, endPoint x: 928, endPoint y: 174, distance: 521.8
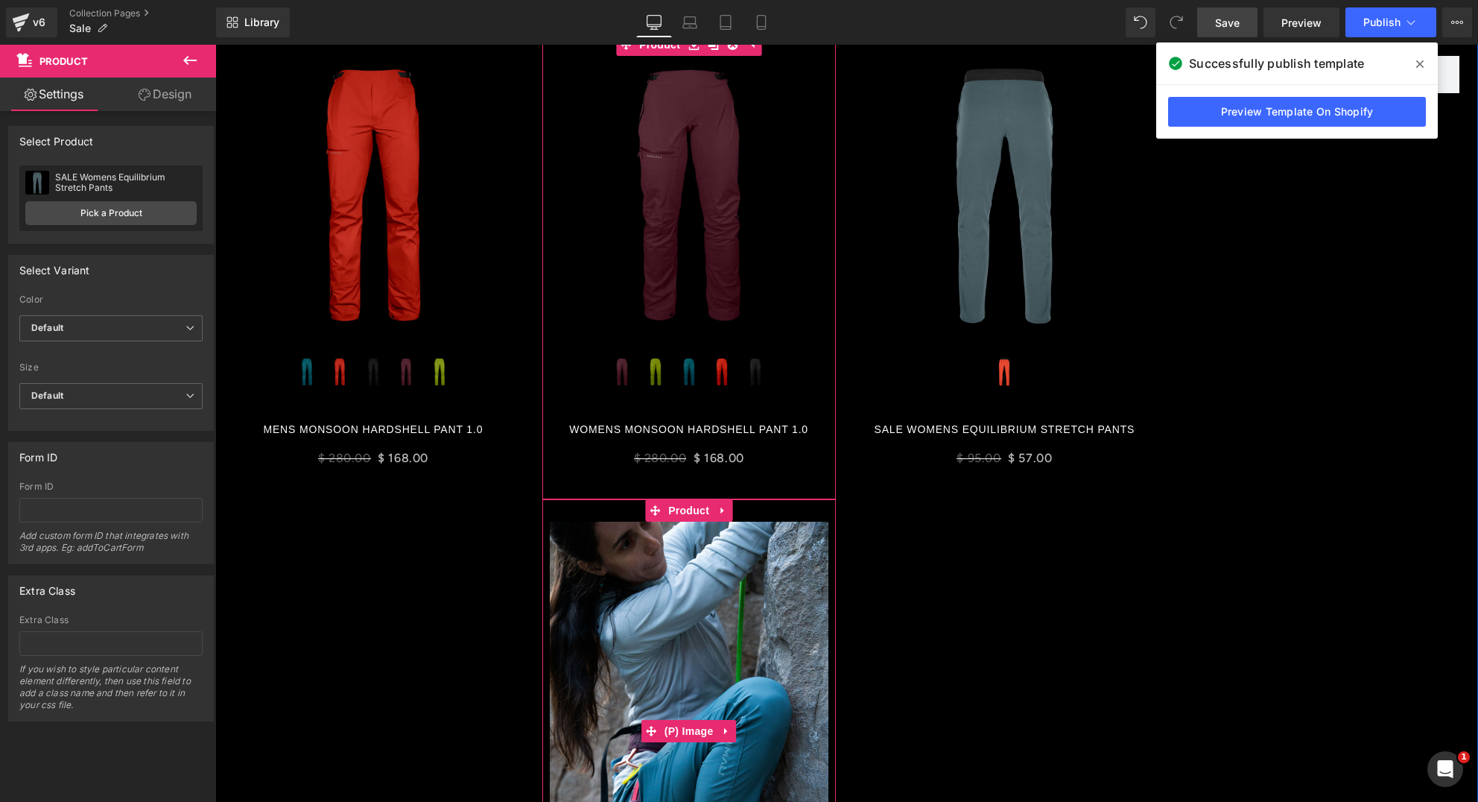
scroll to position [377, 0]
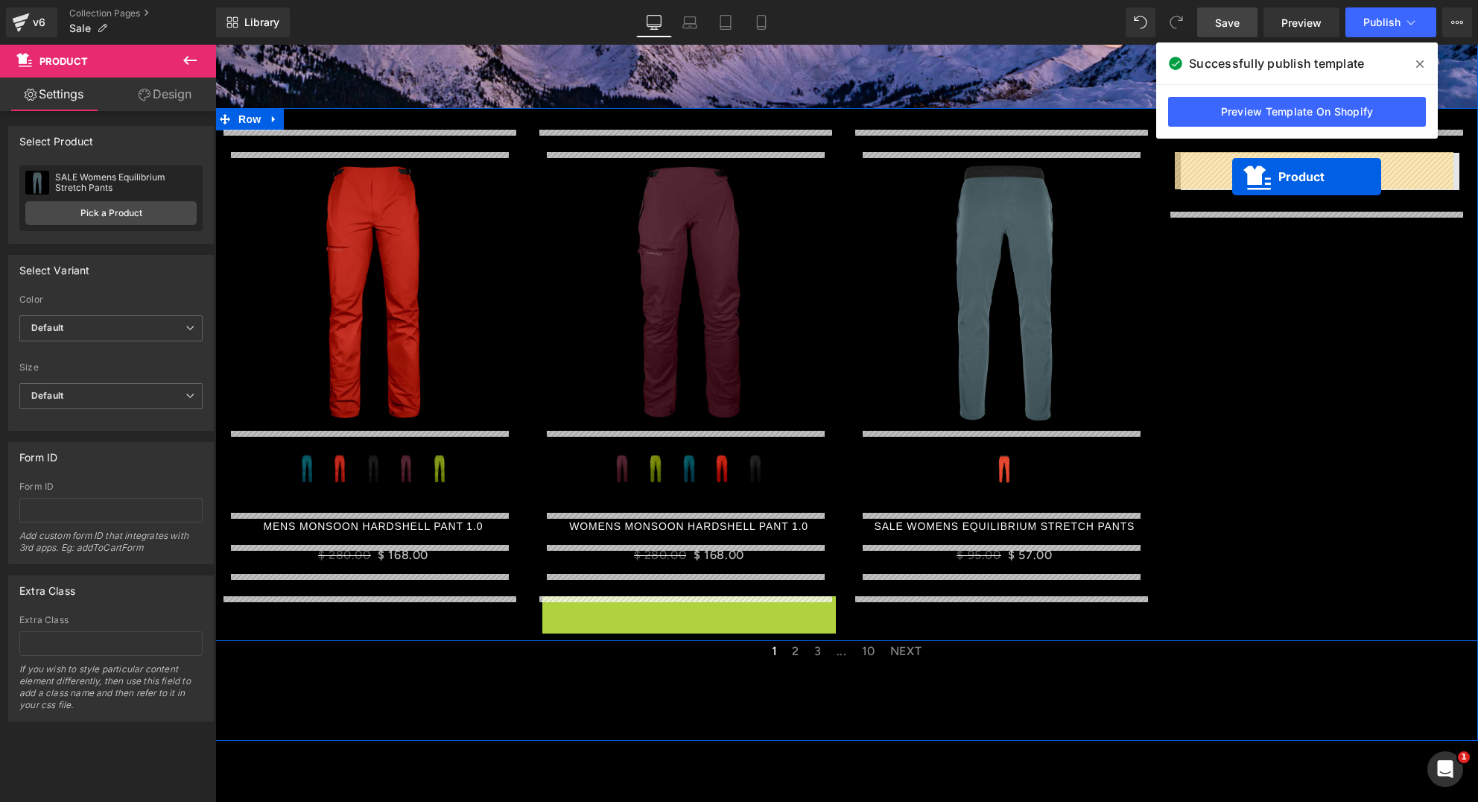
drag, startPoint x: 645, startPoint y: 609, endPoint x: 1232, endPoint y: 176, distance: 729.4
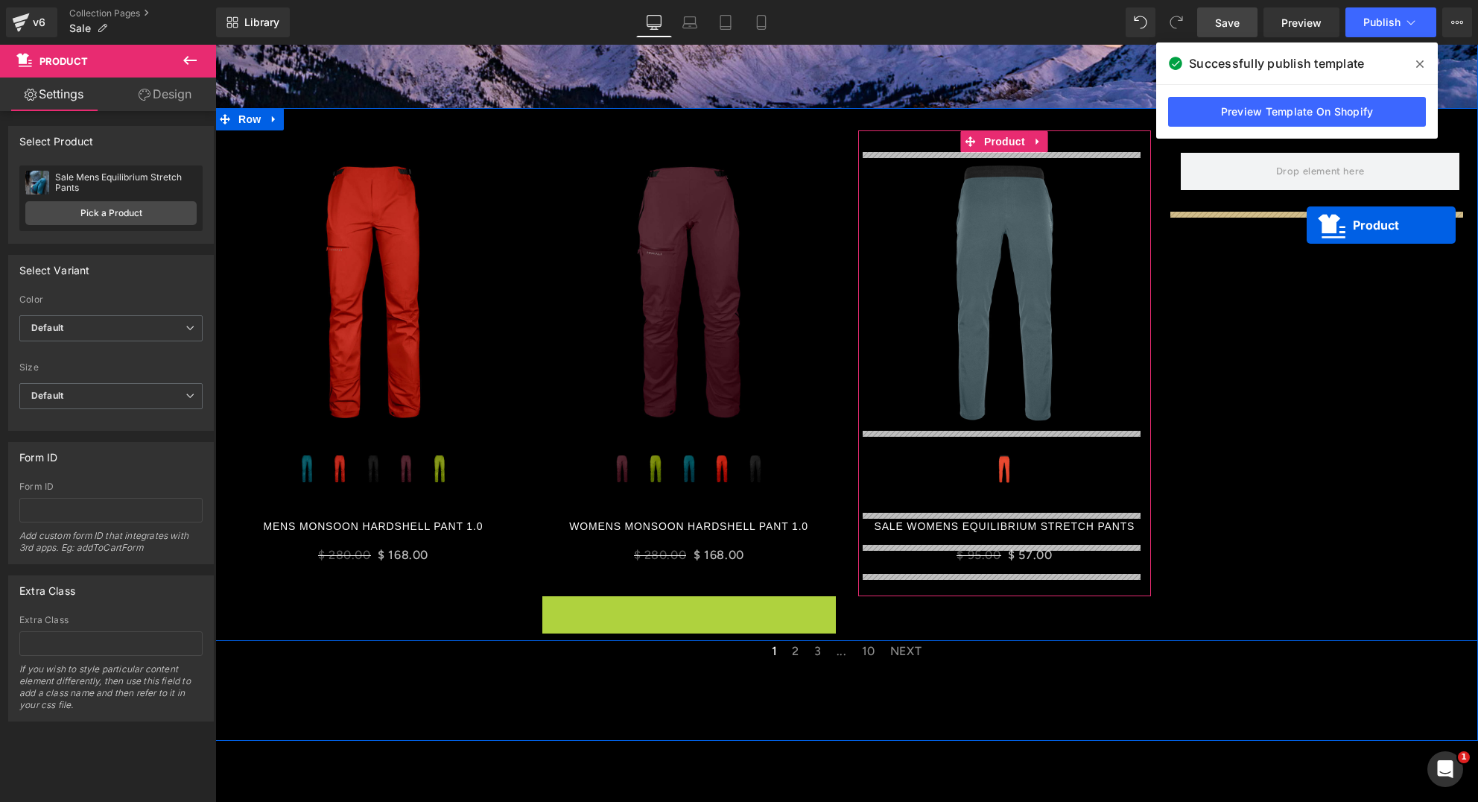
drag, startPoint x: 647, startPoint y: 608, endPoint x: 1307, endPoint y: 224, distance: 763.5
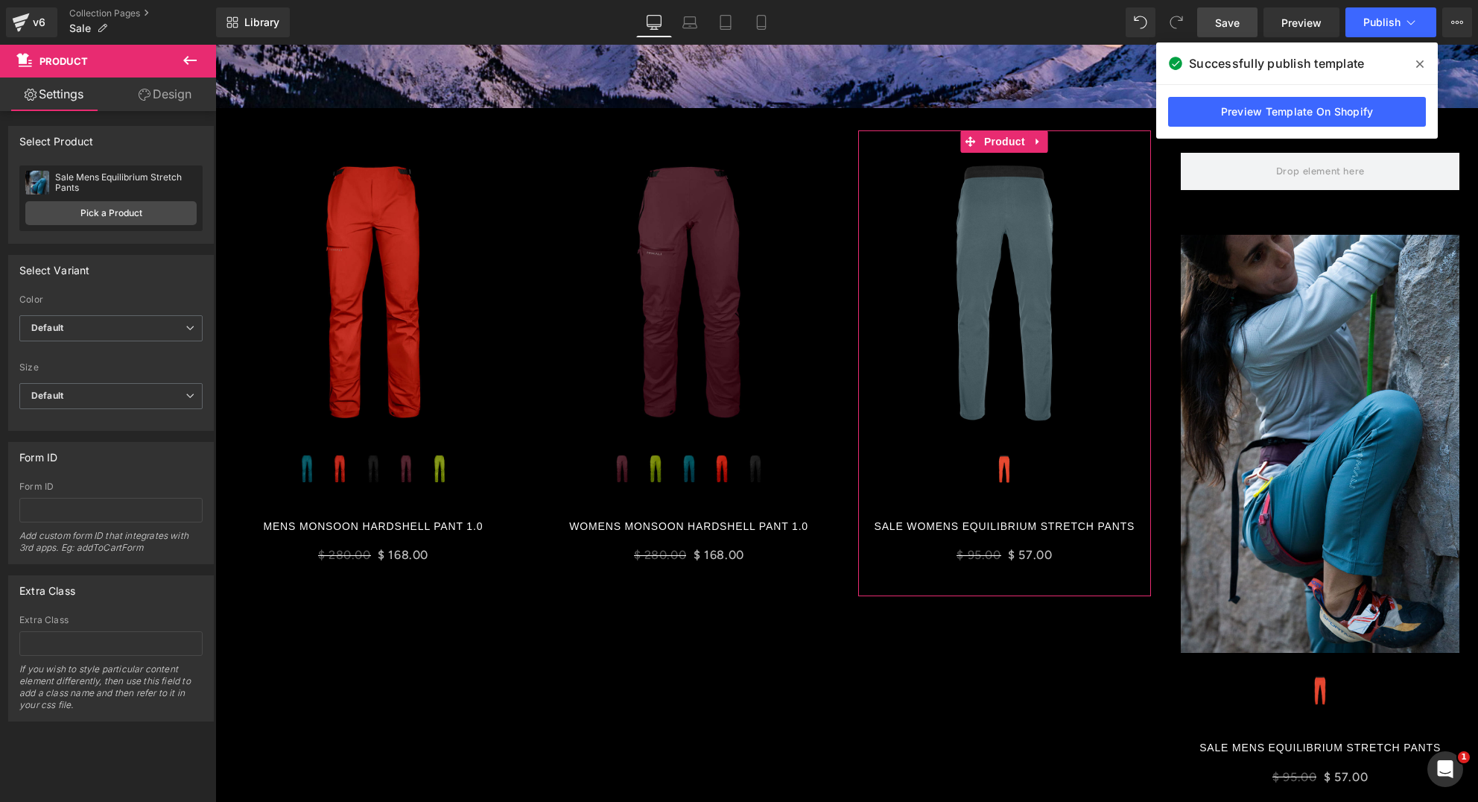
click at [1421, 63] on icon at bounding box center [1419, 64] width 7 height 12
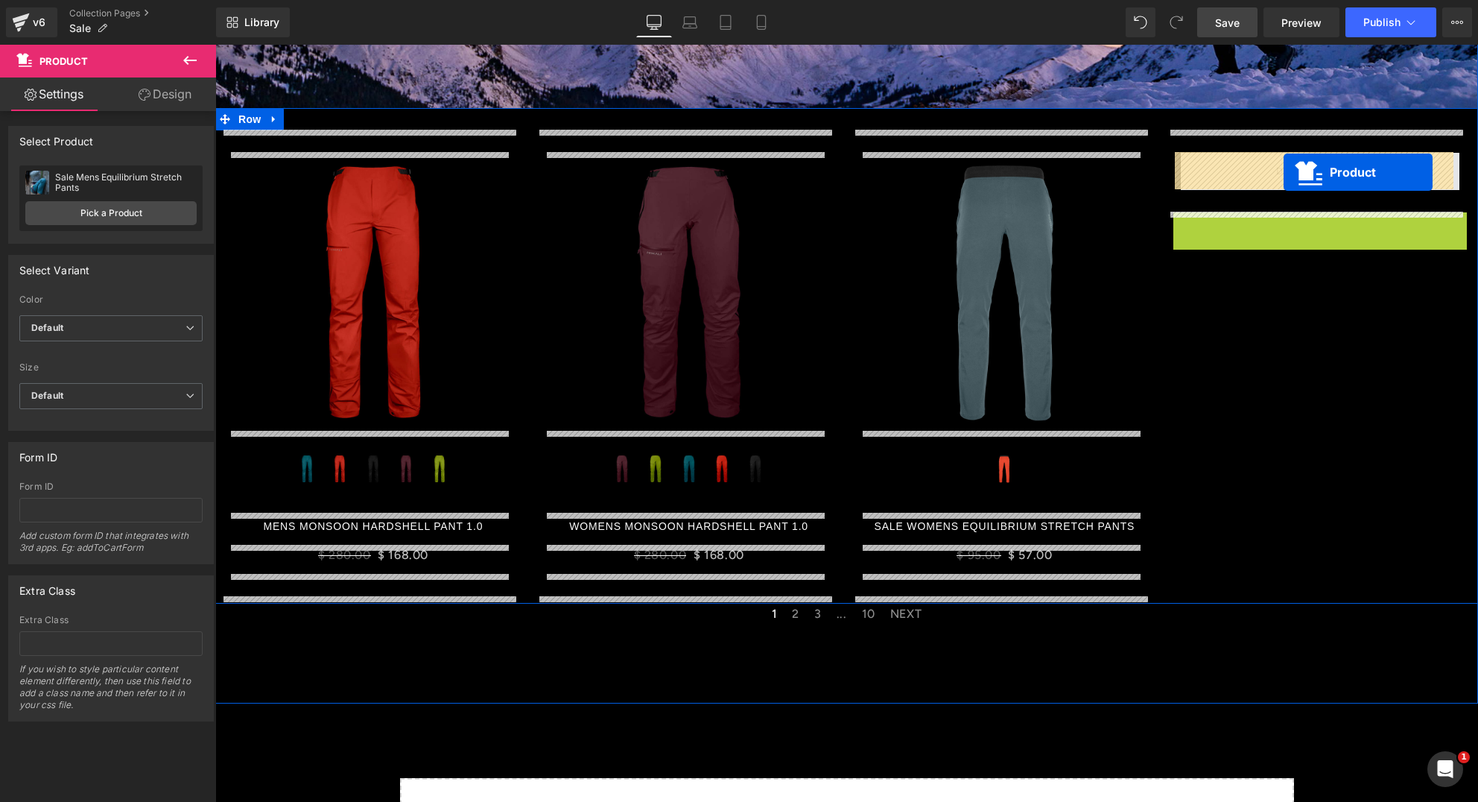
drag, startPoint x: 1277, startPoint y: 223, endPoint x: 1284, endPoint y: 171, distance: 52.6
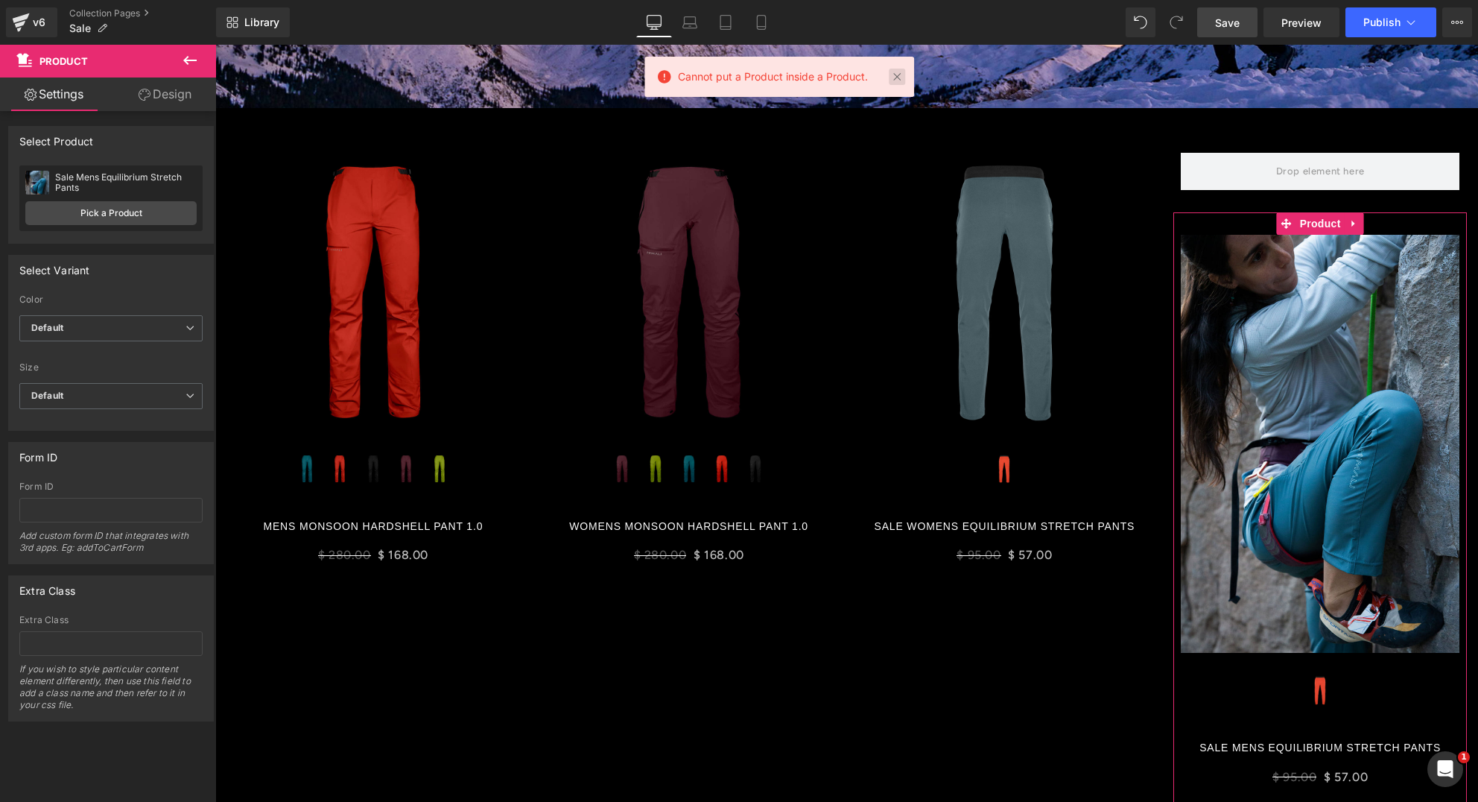
click at [901, 77] on link at bounding box center [897, 77] width 16 height 16
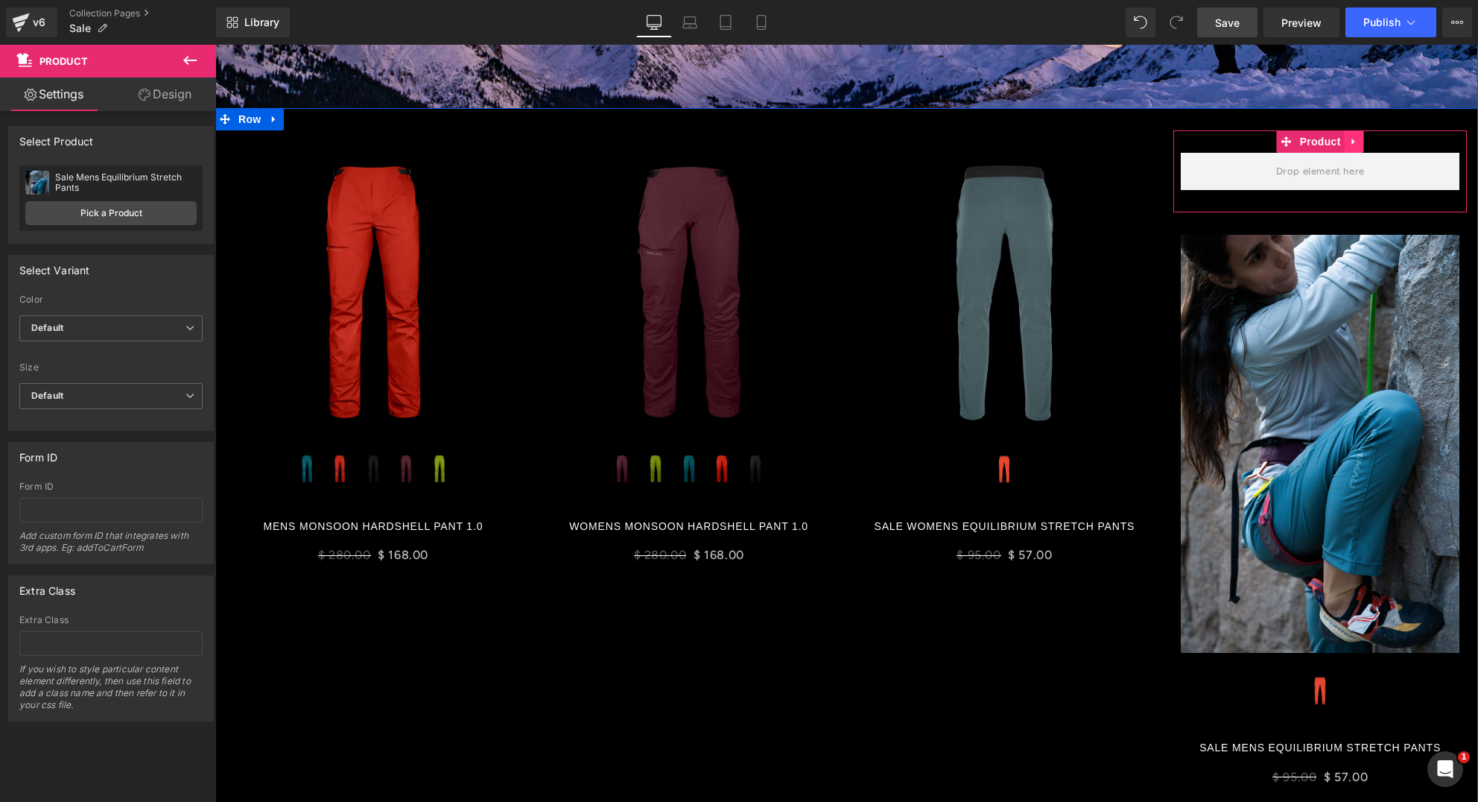
click at [1349, 139] on icon at bounding box center [1354, 141] width 10 height 11
click at [1359, 141] on icon at bounding box center [1364, 141] width 10 height 11
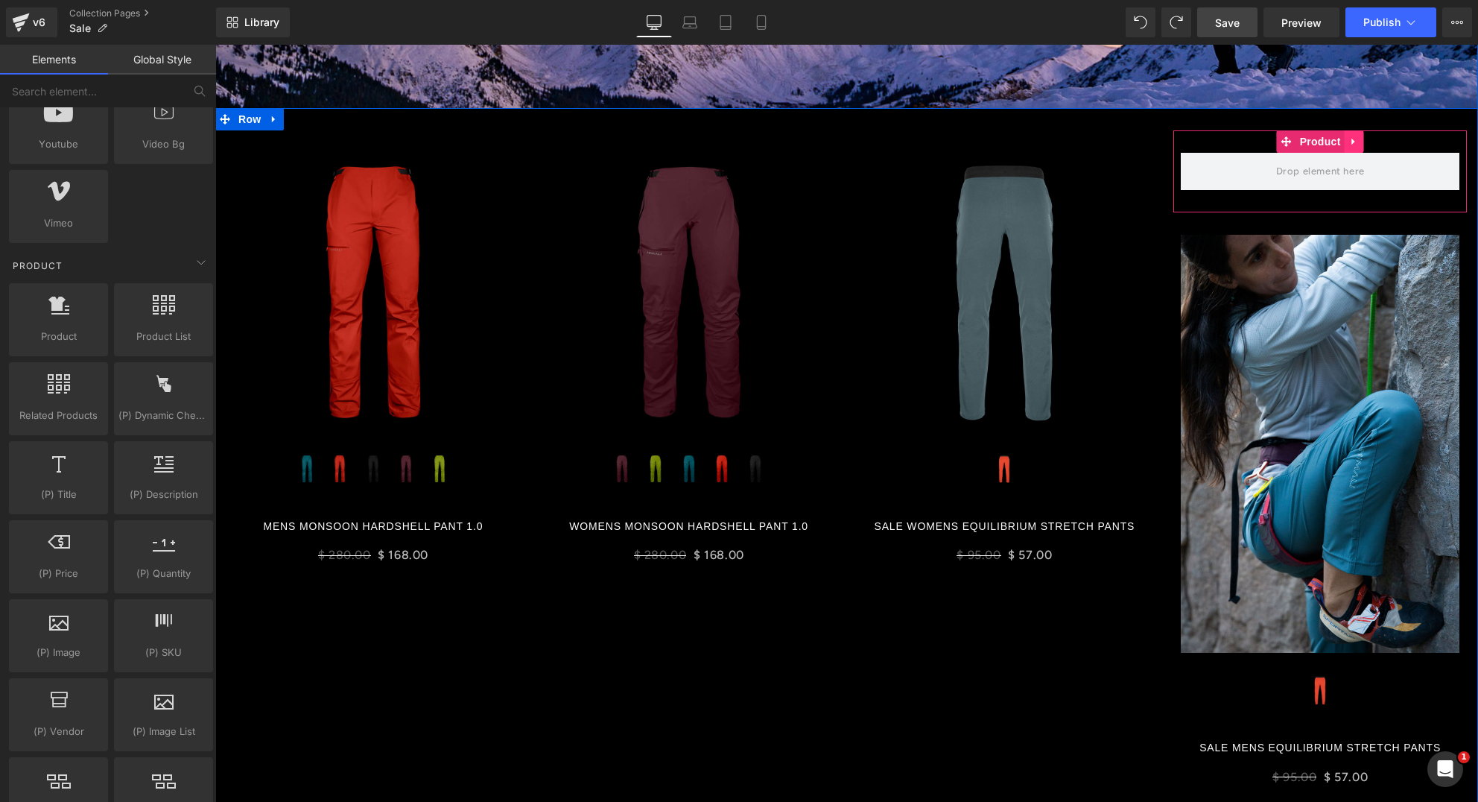
click at [1346, 148] on link at bounding box center [1354, 141] width 19 height 22
click at [1360, 141] on icon at bounding box center [1364, 141] width 10 height 10
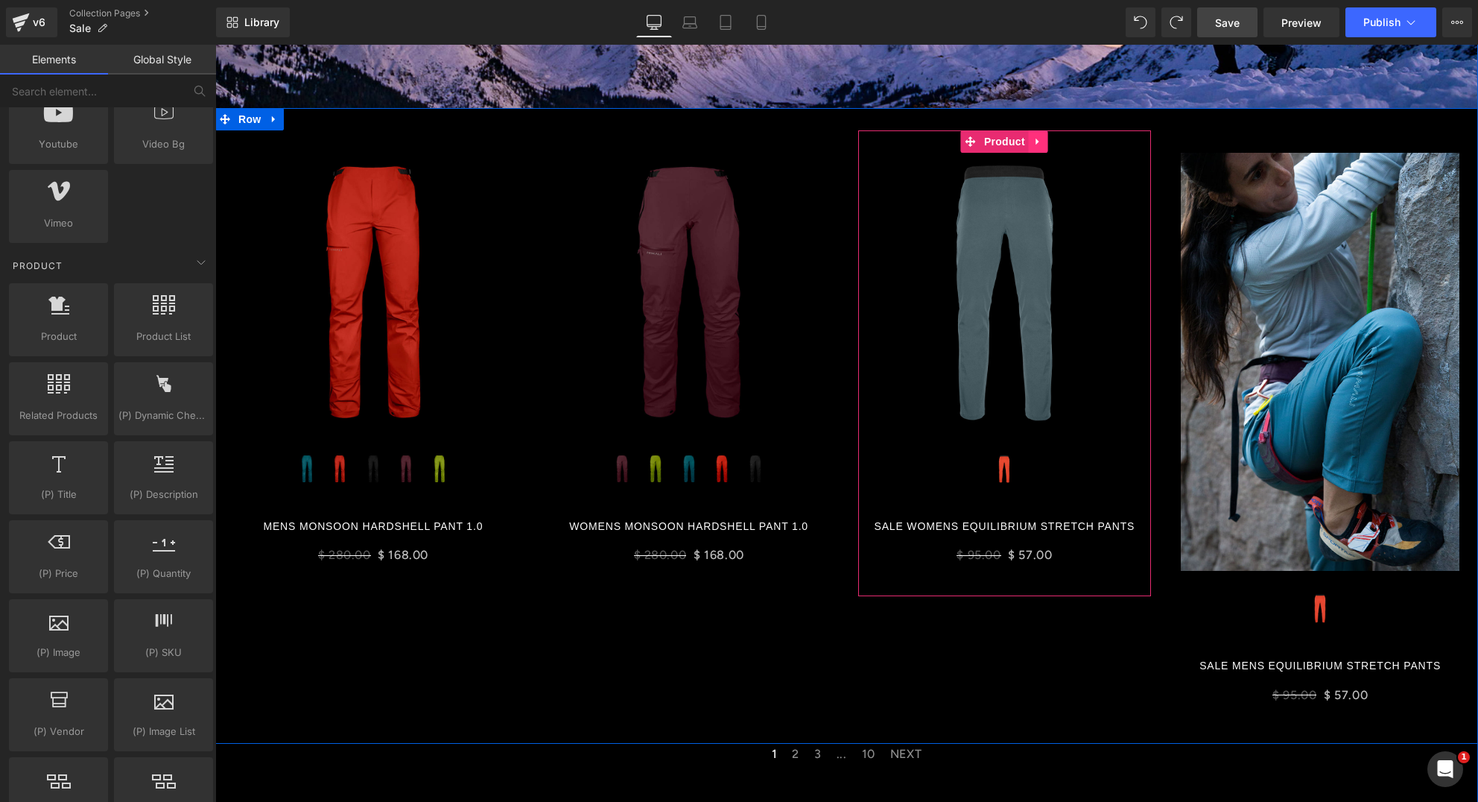
click at [1033, 139] on icon at bounding box center [1038, 141] width 10 height 11
click at [1024, 142] on icon at bounding box center [1029, 141] width 10 height 10
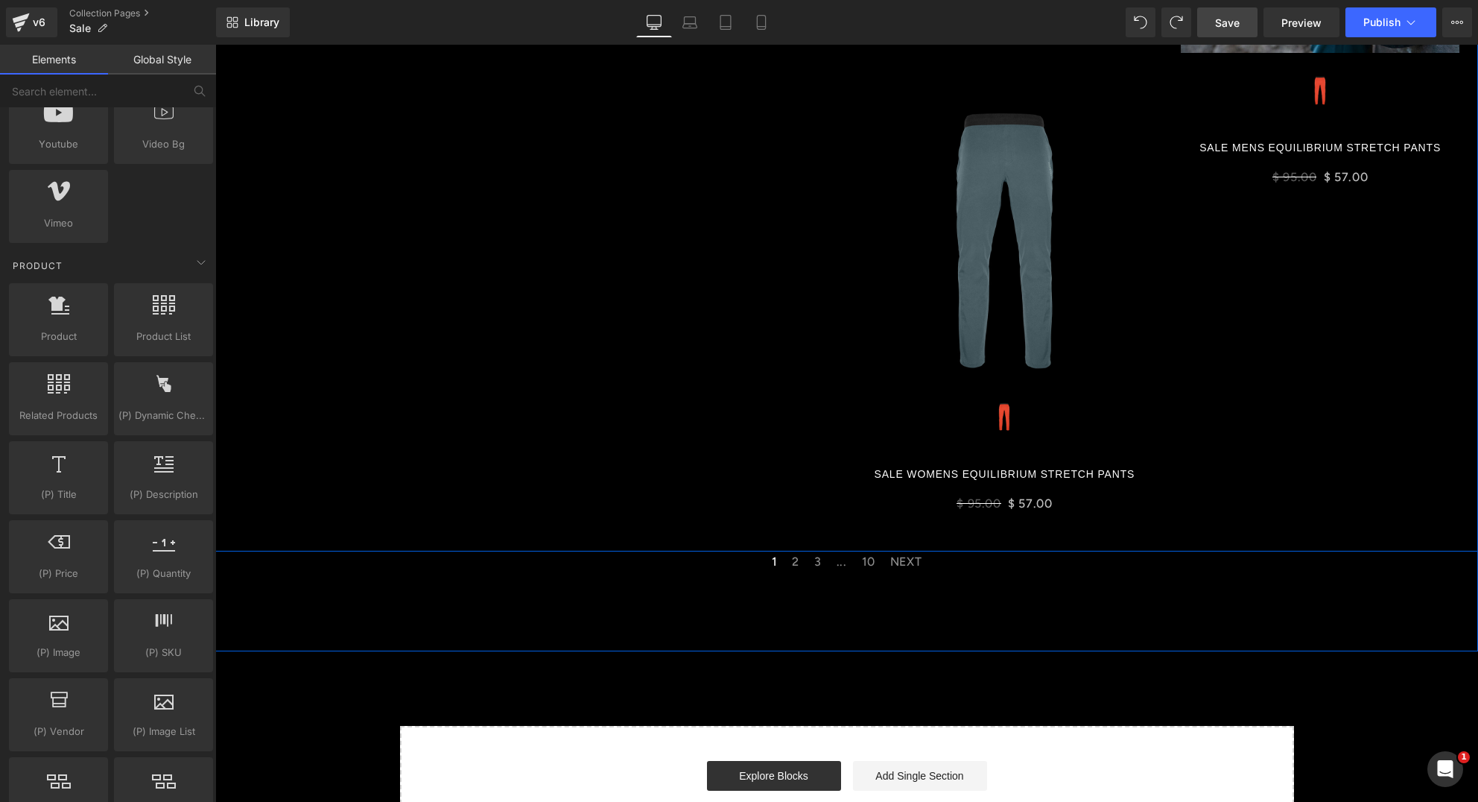
scroll to position [593, 0]
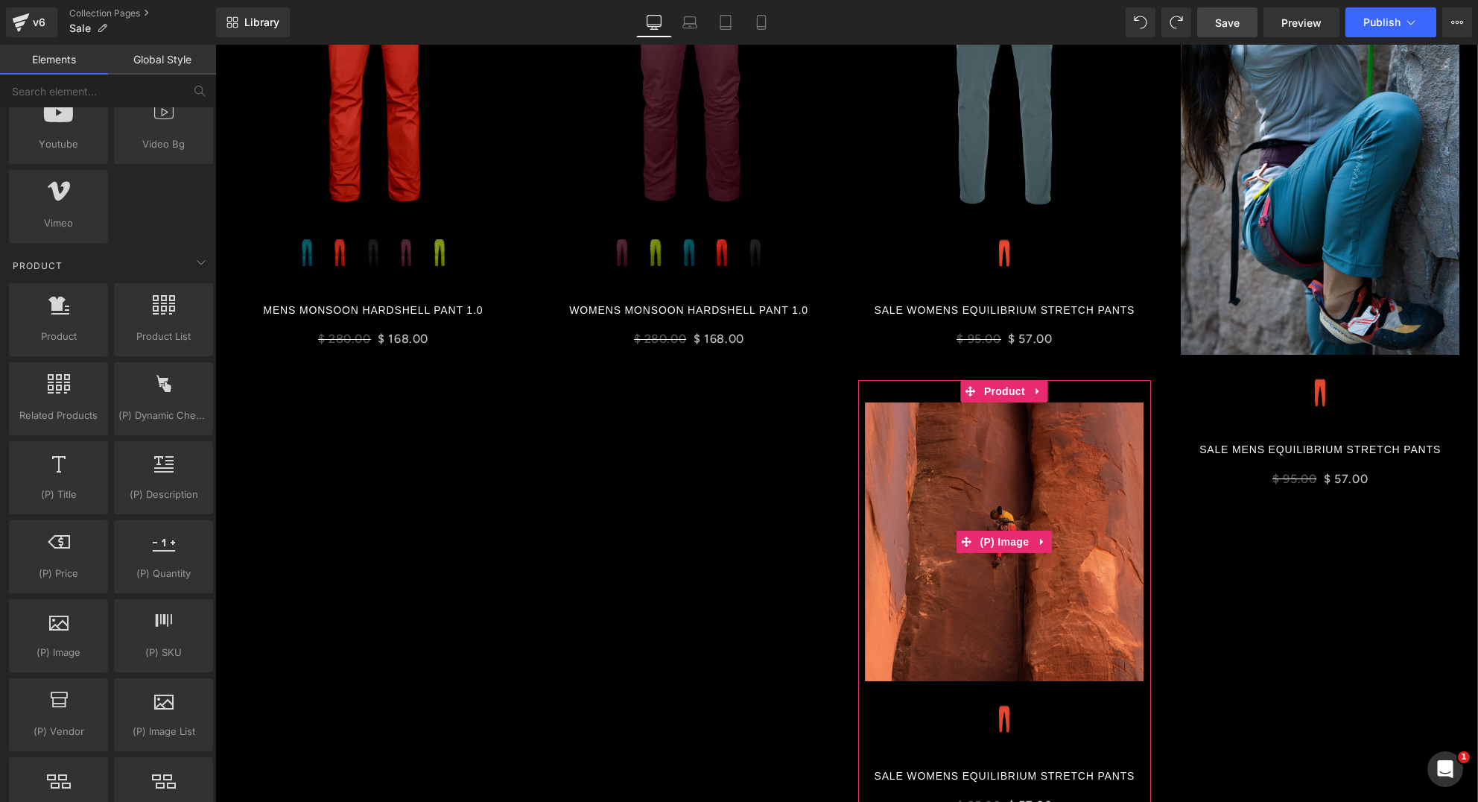
click at [1019, 467] on img at bounding box center [1005, 541] width 279 height 279
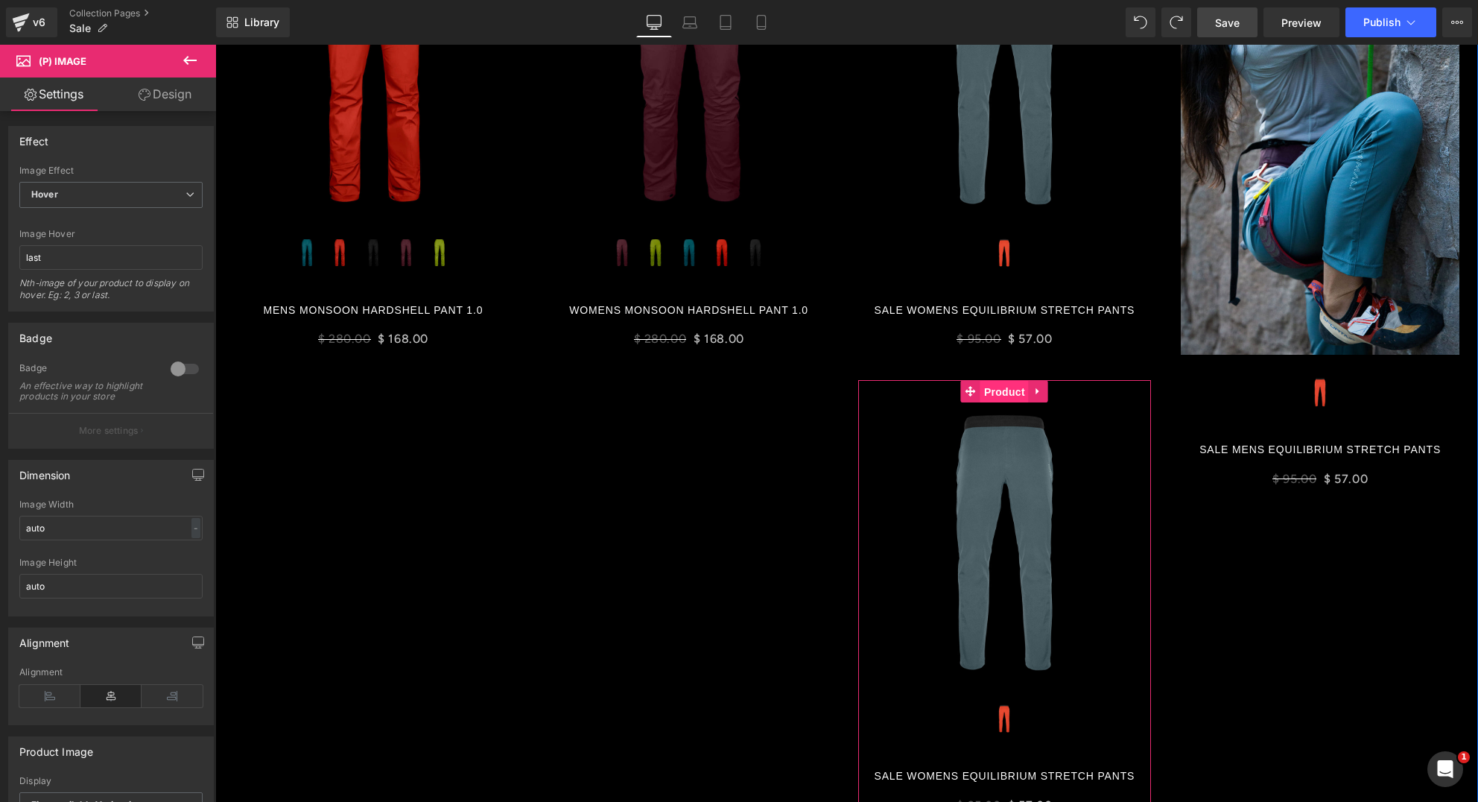
click at [989, 390] on span "Product" at bounding box center [1004, 392] width 48 height 22
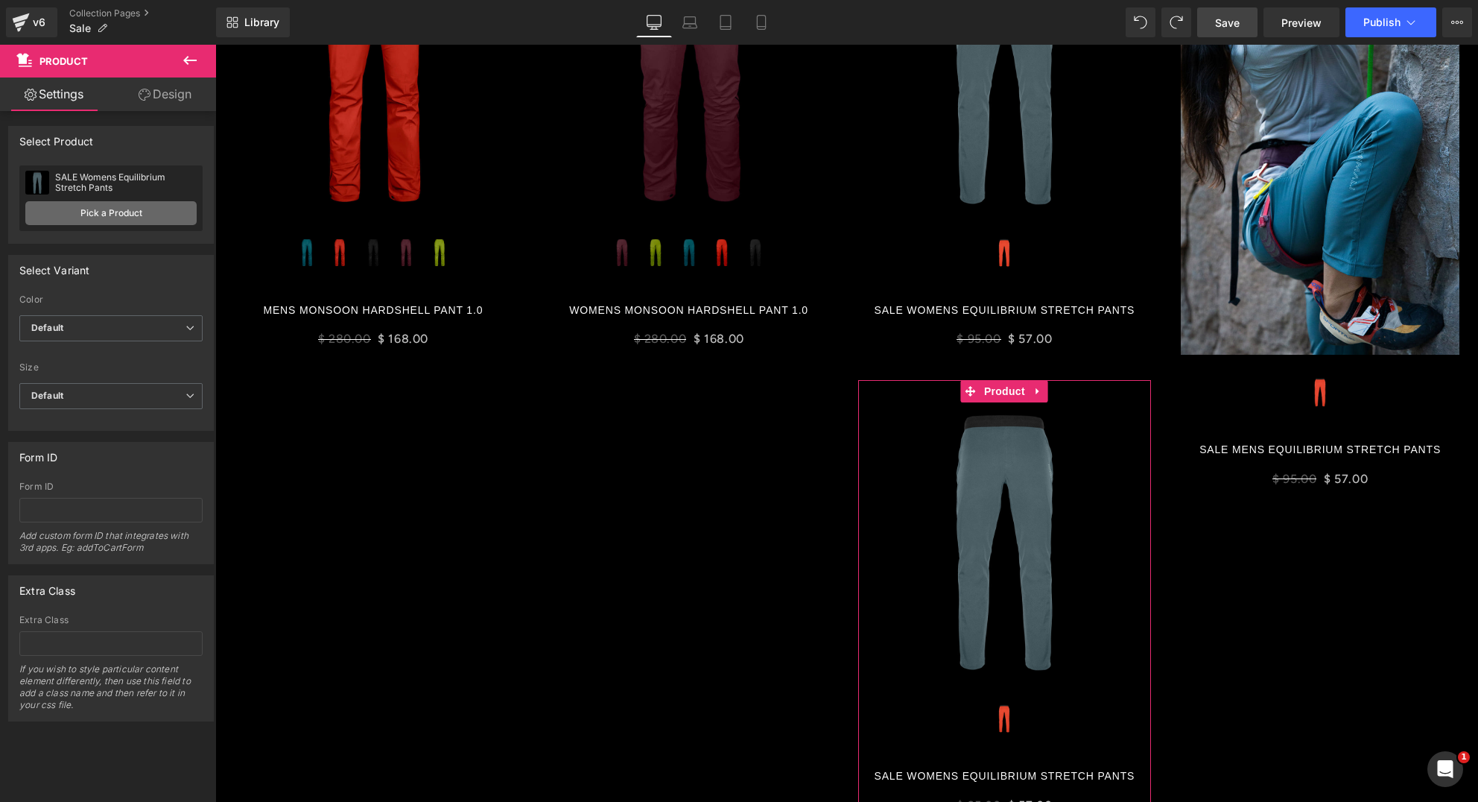
click at [134, 218] on link "Pick a Product" at bounding box center [110, 213] width 171 height 24
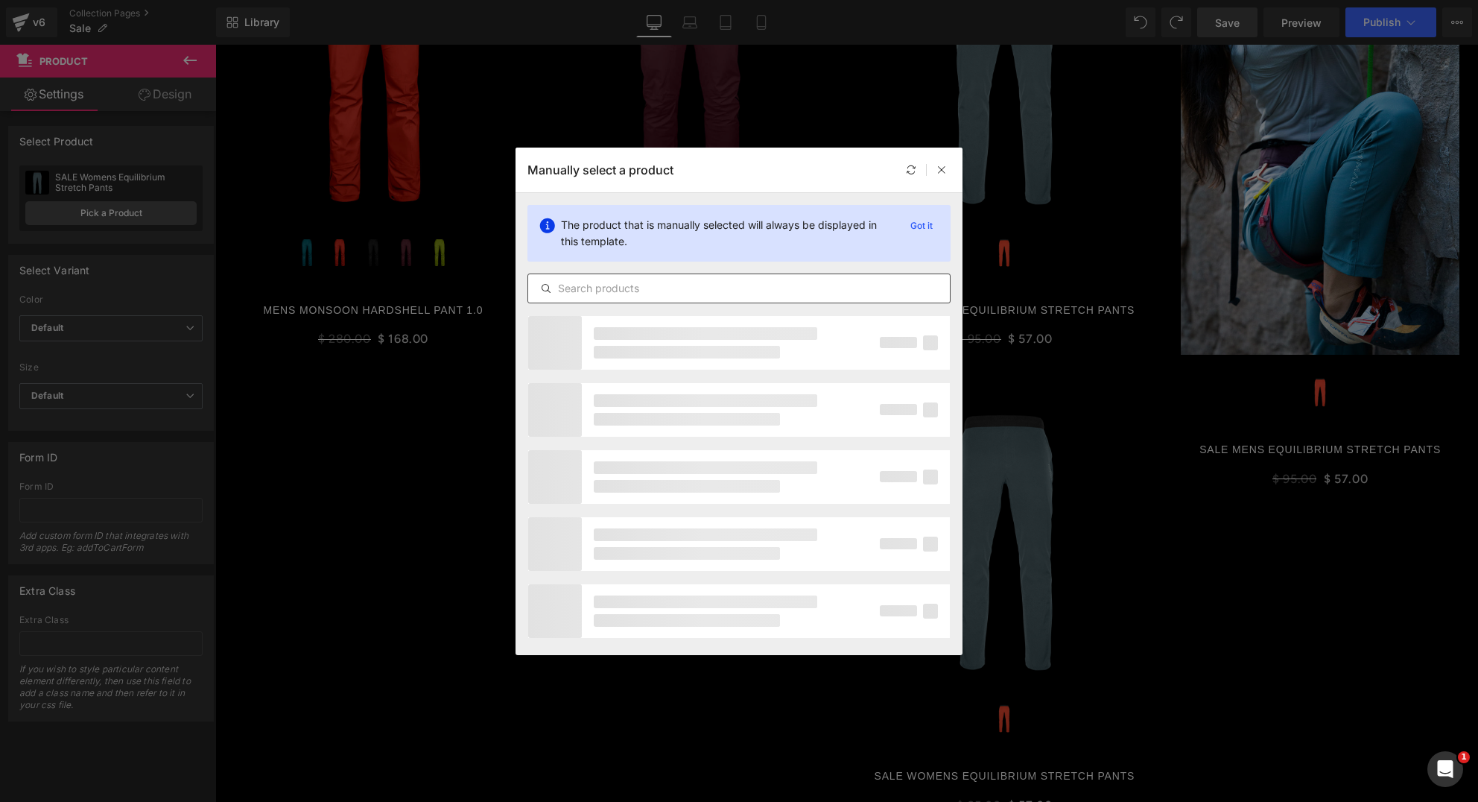
click at [613, 287] on input "text" at bounding box center [739, 288] width 422 height 18
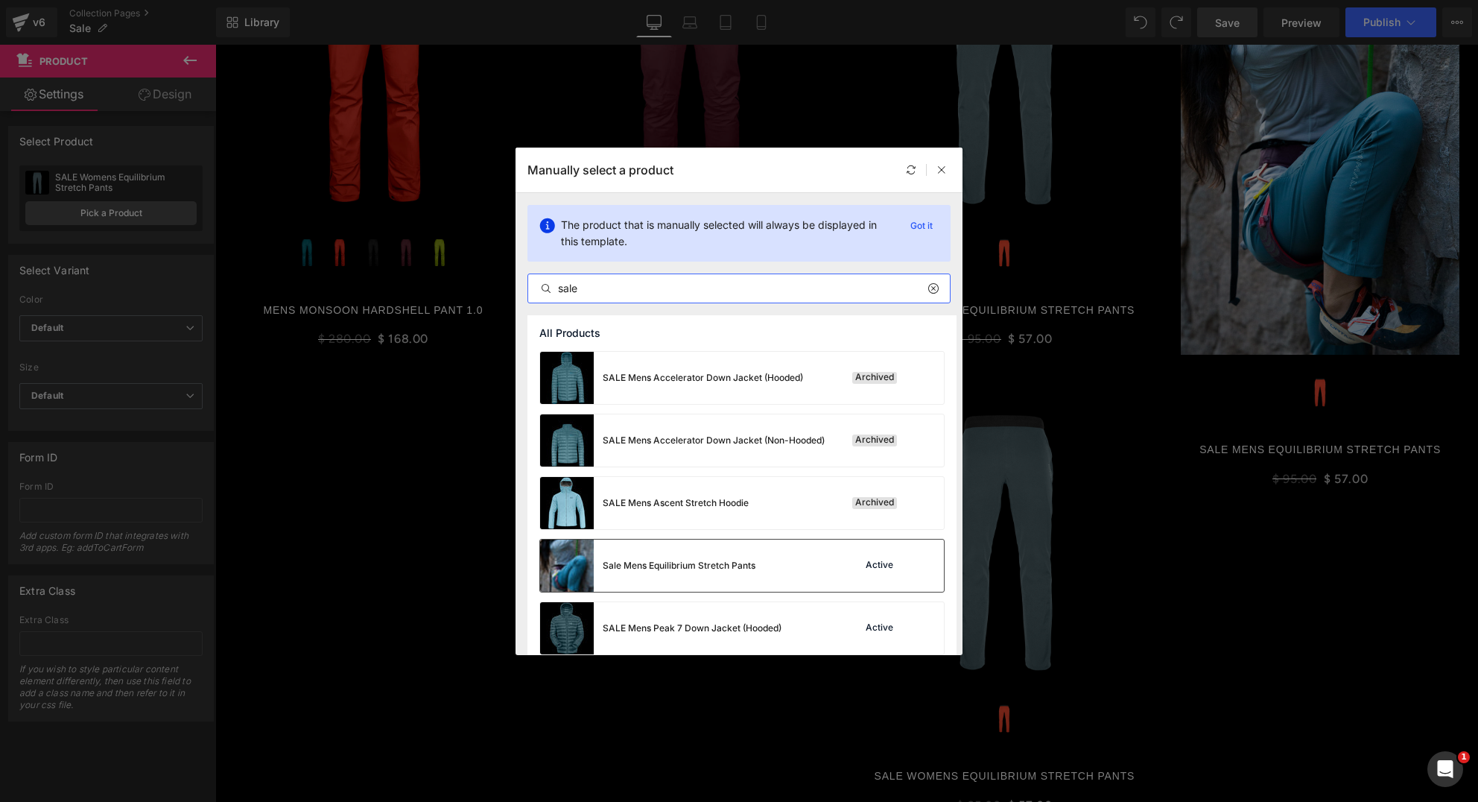
type input "sale"
click at [697, 562] on div "Sale Mens Equilibrium Stretch Pants" at bounding box center [679, 565] width 153 height 13
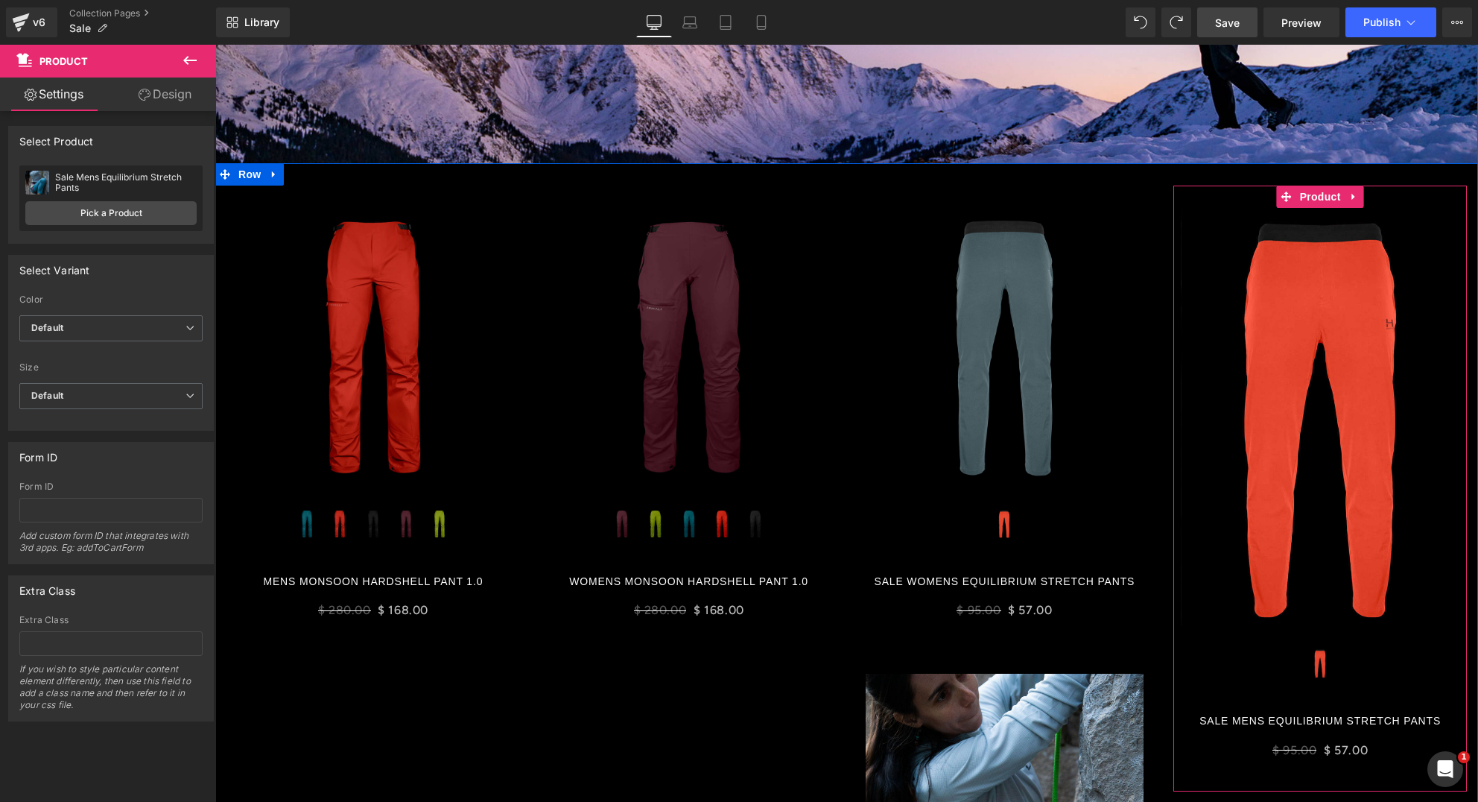
scroll to position [321, 0]
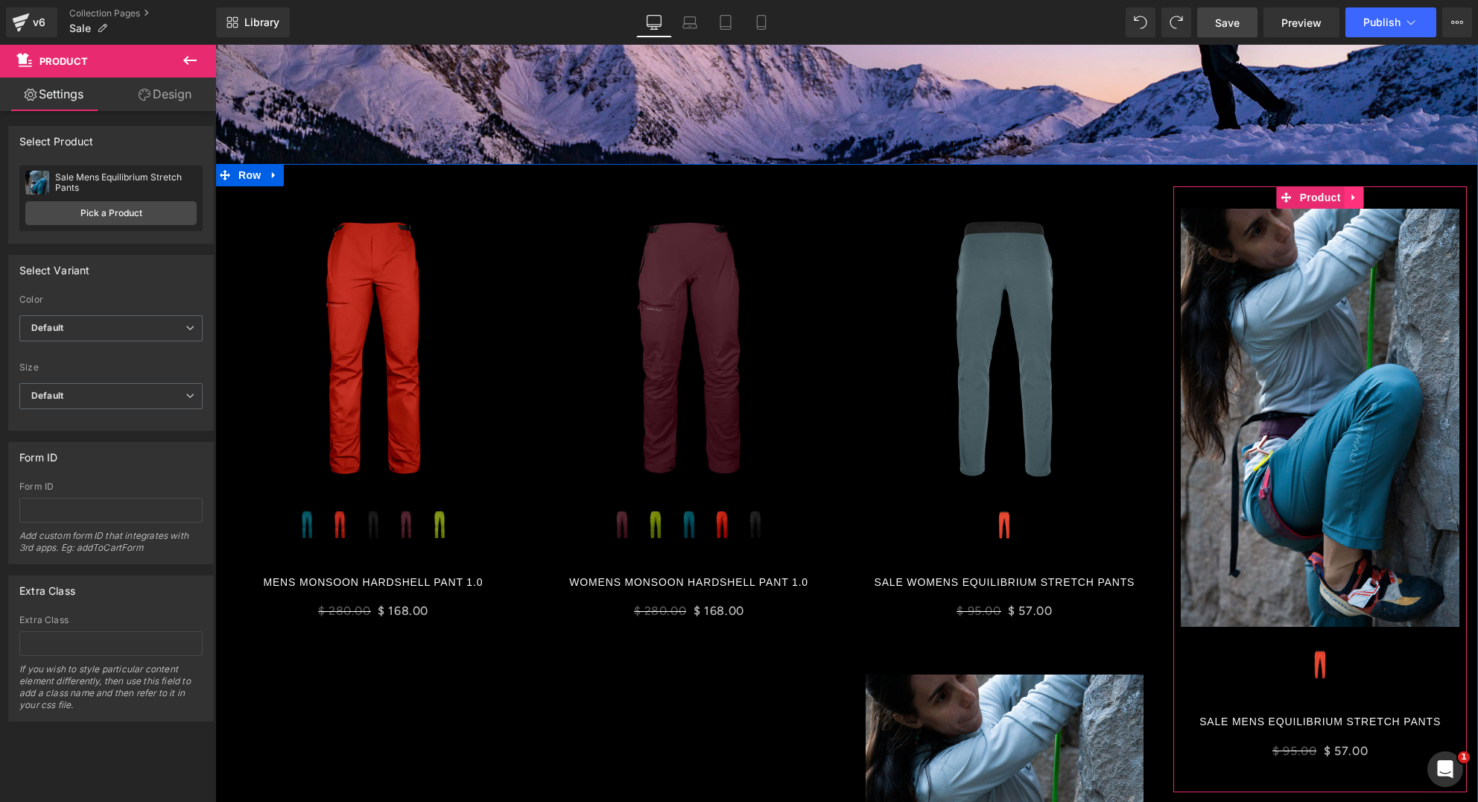
click at [1351, 200] on icon at bounding box center [1354, 196] width 10 height 11
click at [1359, 199] on icon at bounding box center [1364, 197] width 10 height 10
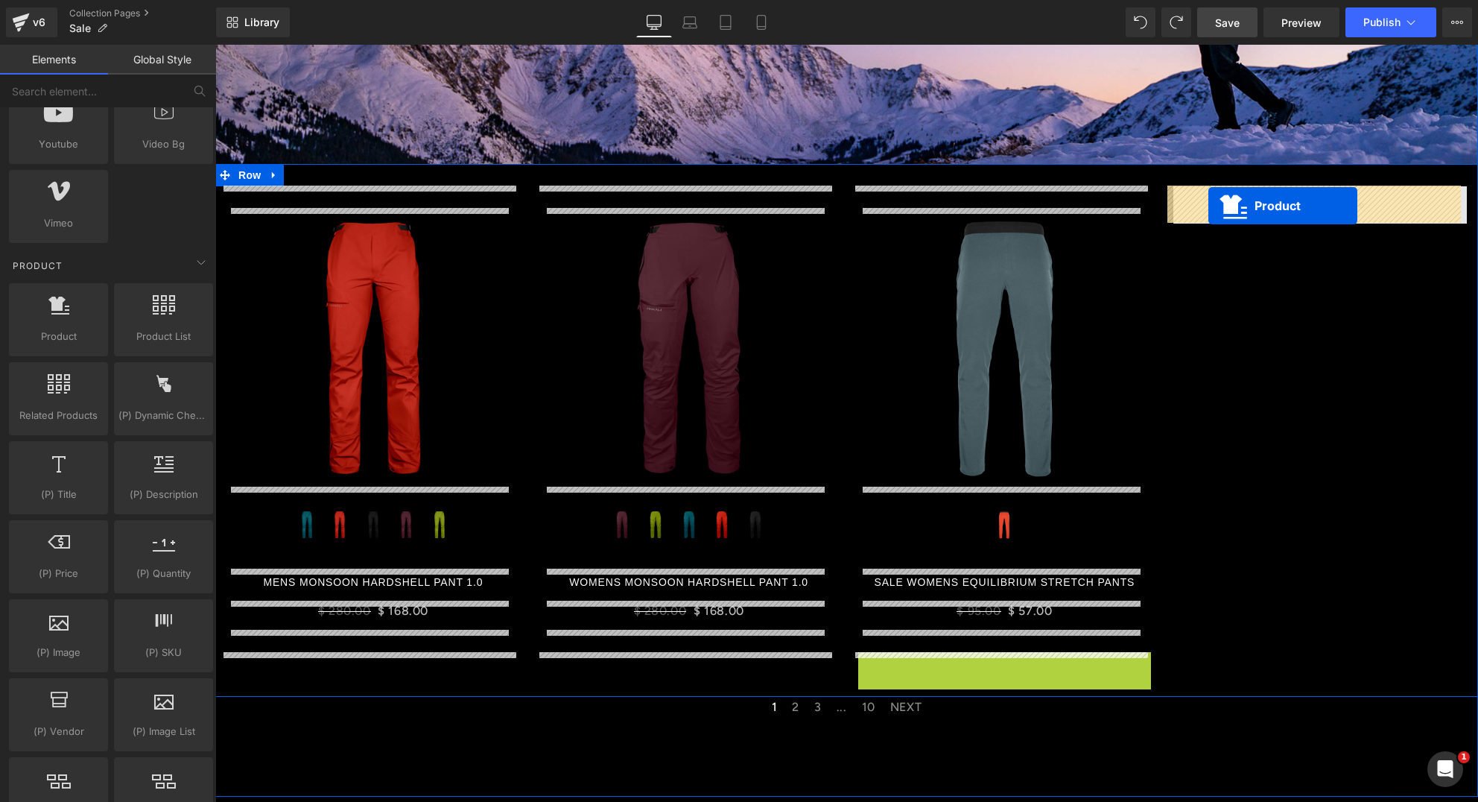
drag, startPoint x: 965, startPoint y: 663, endPoint x: 1208, endPoint y: 206, distance: 518.2
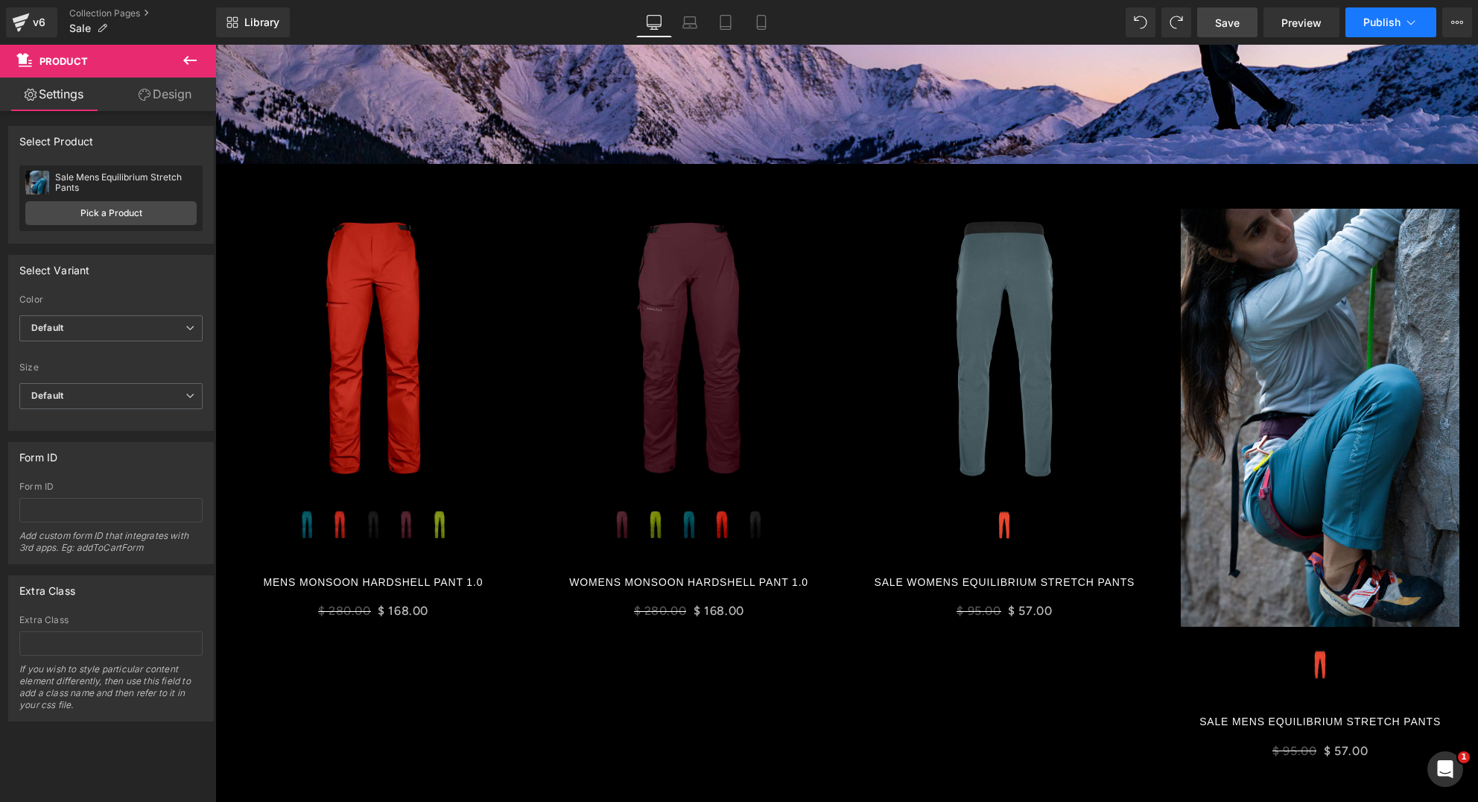
click at [1383, 21] on span "Publish" at bounding box center [1381, 22] width 37 height 12
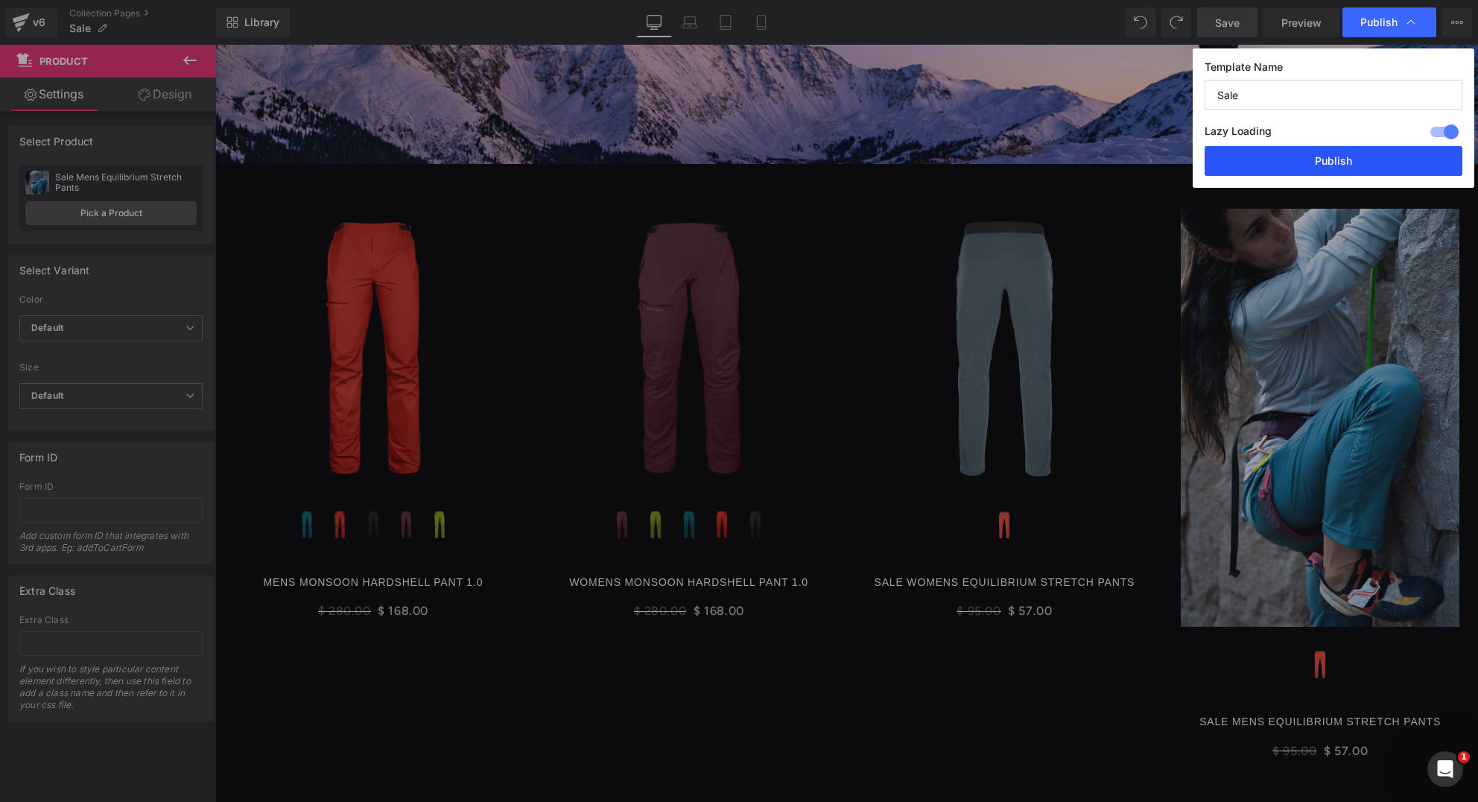
click at [1319, 161] on button "Publish" at bounding box center [1334, 161] width 258 height 30
